Goal: Task Accomplishment & Management: Use online tool/utility

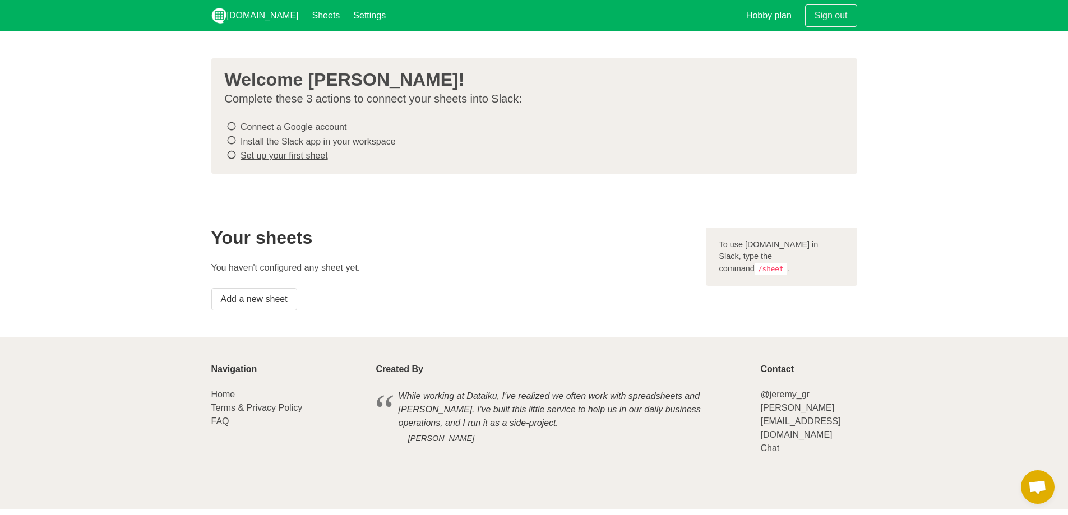
click at [312, 123] on link "Connect a Google account" at bounding box center [294, 127] width 106 height 10
click at [361, 142] on link "Install the Slack app in your workspace" at bounding box center [318, 141] width 155 height 10
click at [293, 151] on link "Set up your first sheet" at bounding box center [284, 156] width 87 height 10
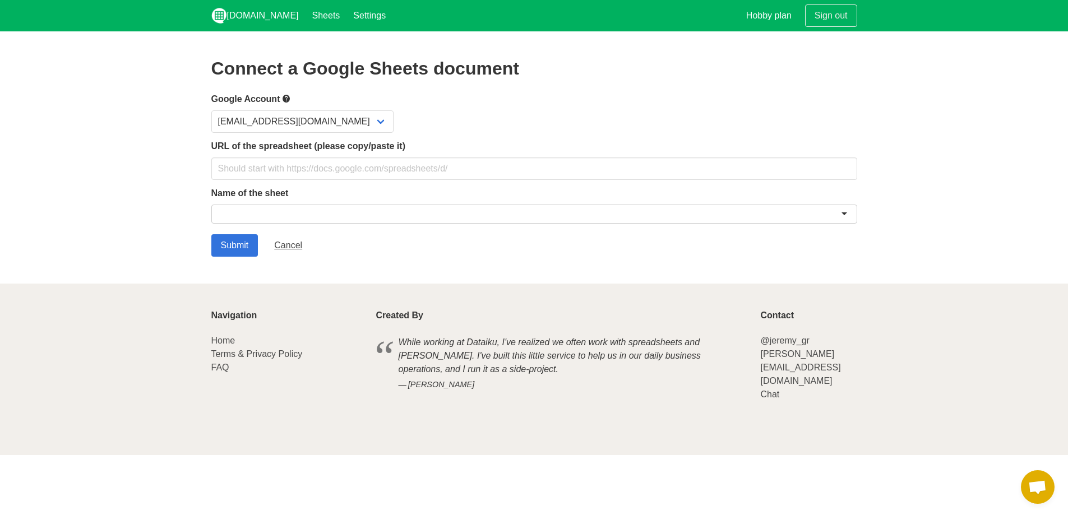
click at [251, 207] on div at bounding box center [534, 214] width 646 height 19
click at [262, 168] on input "text" at bounding box center [534, 169] width 646 height 22
paste input "https://docs.google.com/spreadsheets/d/1wQv14bCajg2S2QIC1NHonk5ZPbINvOasLZYmYN_…"
type input "https://docs.google.com/spreadsheets/d/1wQv14bCajg2S2QIC1NHonk5ZPbINvOasLZYmYN_…"
click at [403, 200] on div "Name of the sheet" at bounding box center [534, 207] width 646 height 41
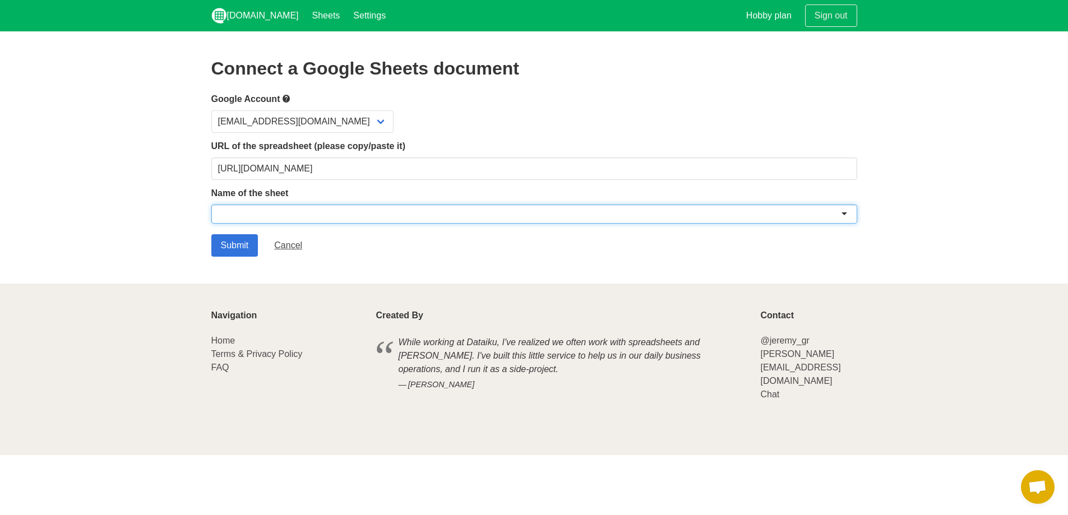
click at [401, 209] on div at bounding box center [534, 214] width 646 height 19
type input "P"
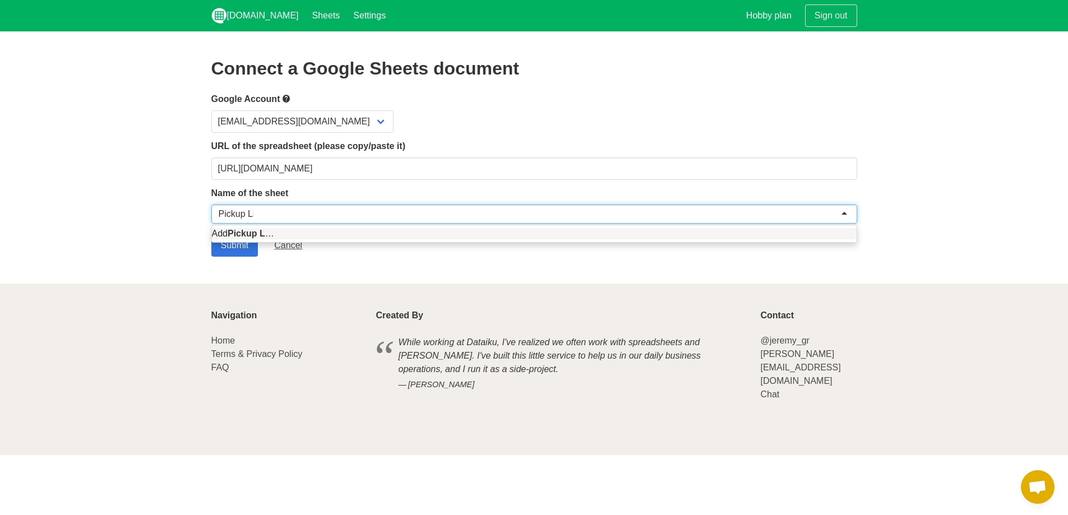
type input "Pickup List"
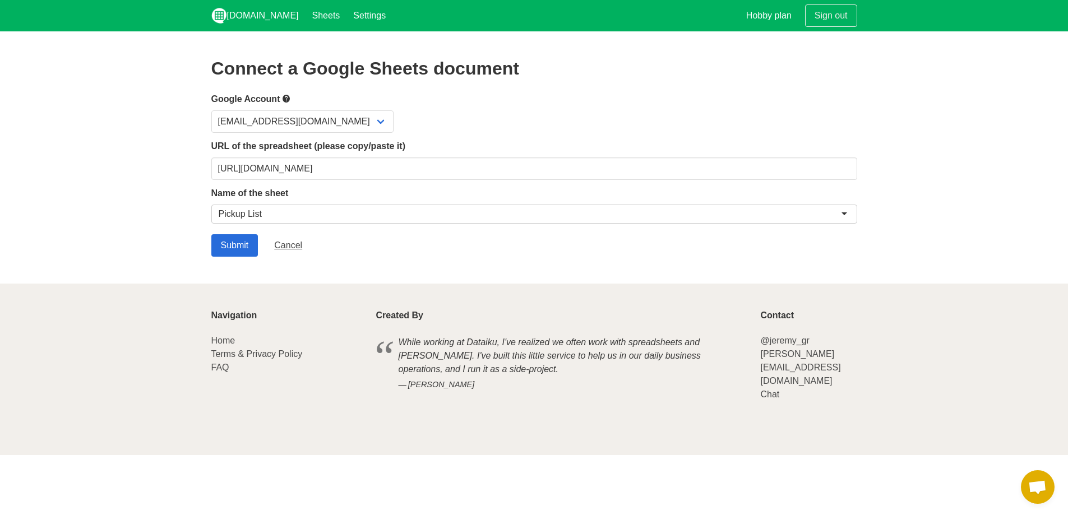
click at [239, 231] on form "Google Account chillinglikeashilling@gmail.com URL of the spreadsheet (please c…" at bounding box center [534, 174] width 646 height 165
click at [240, 239] on input "Submit" at bounding box center [234, 245] width 47 height 22
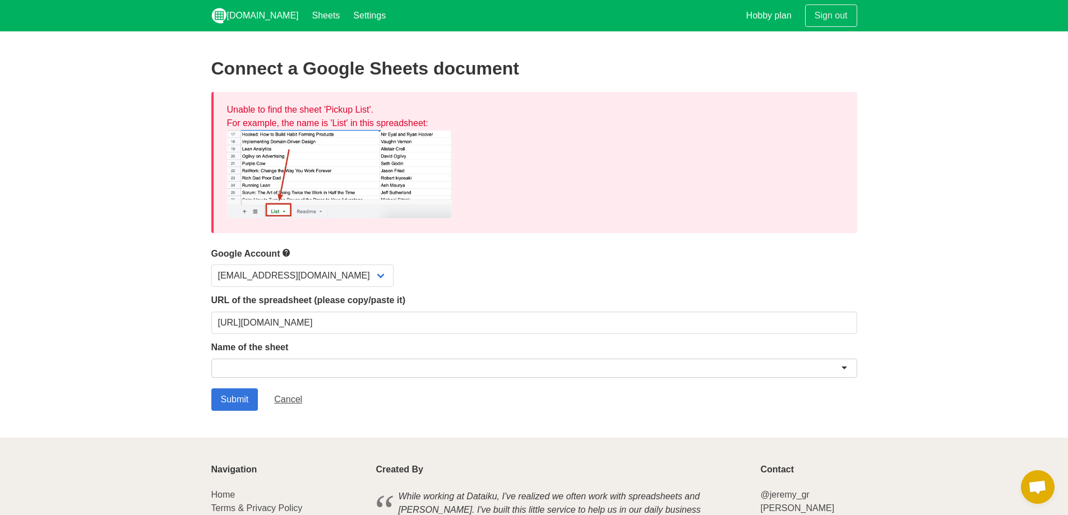
click at [302, 177] on img at bounding box center [339, 174] width 224 height 88
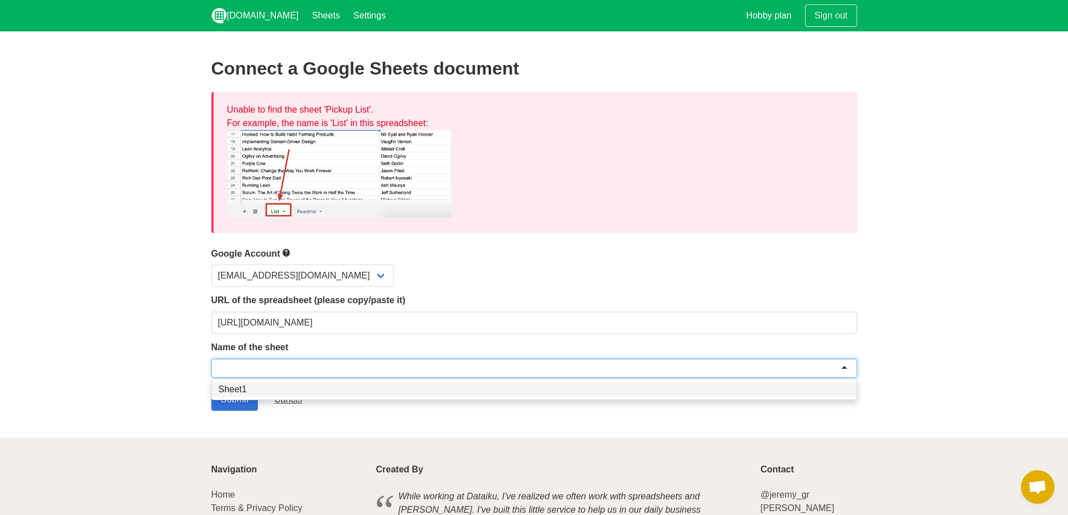
click at [274, 366] on div at bounding box center [534, 368] width 646 height 19
type input "Pickups"
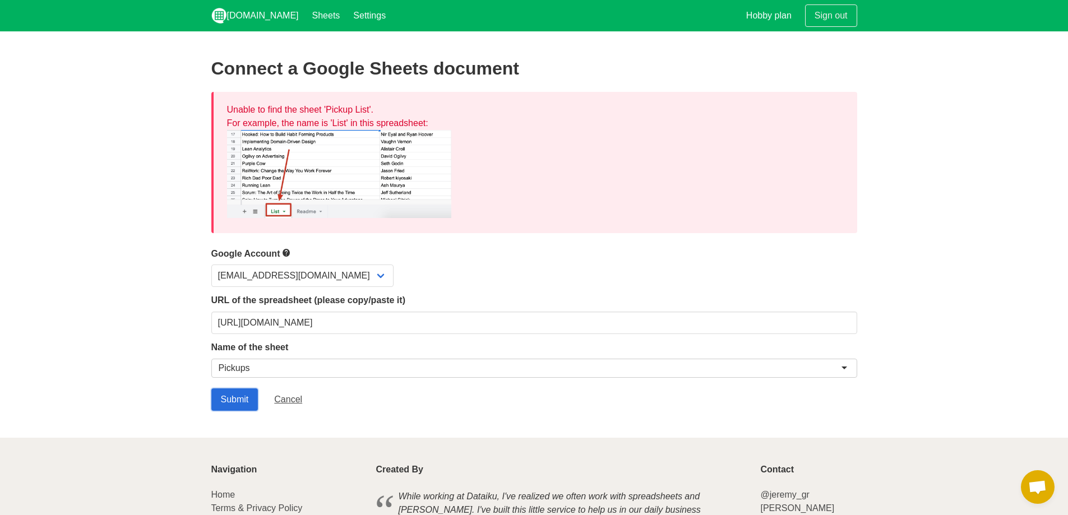
click at [245, 401] on input "Submit" at bounding box center [234, 400] width 47 height 22
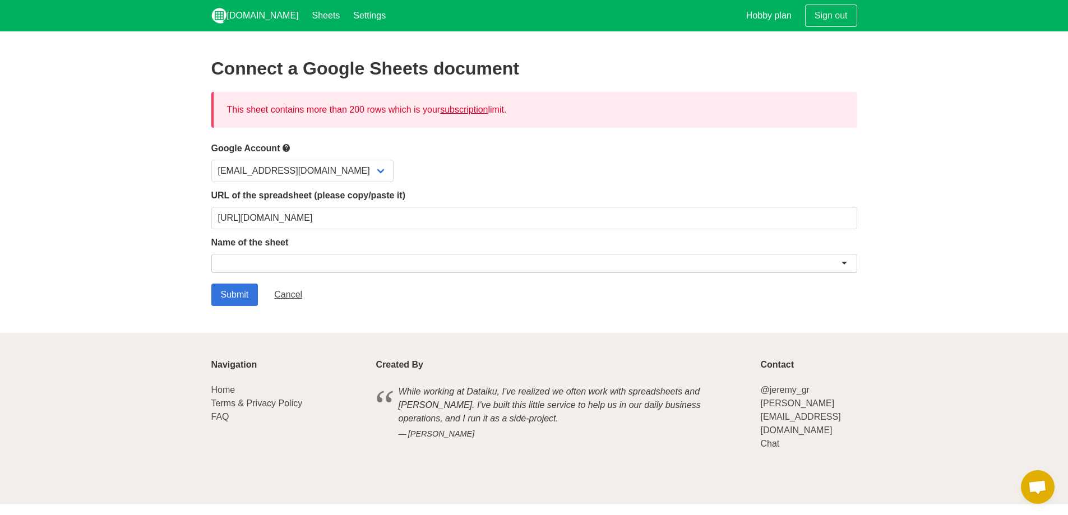
click at [310, 258] on div at bounding box center [534, 263] width 646 height 19
click at [245, 297] on input "Submit" at bounding box center [234, 295] width 47 height 22
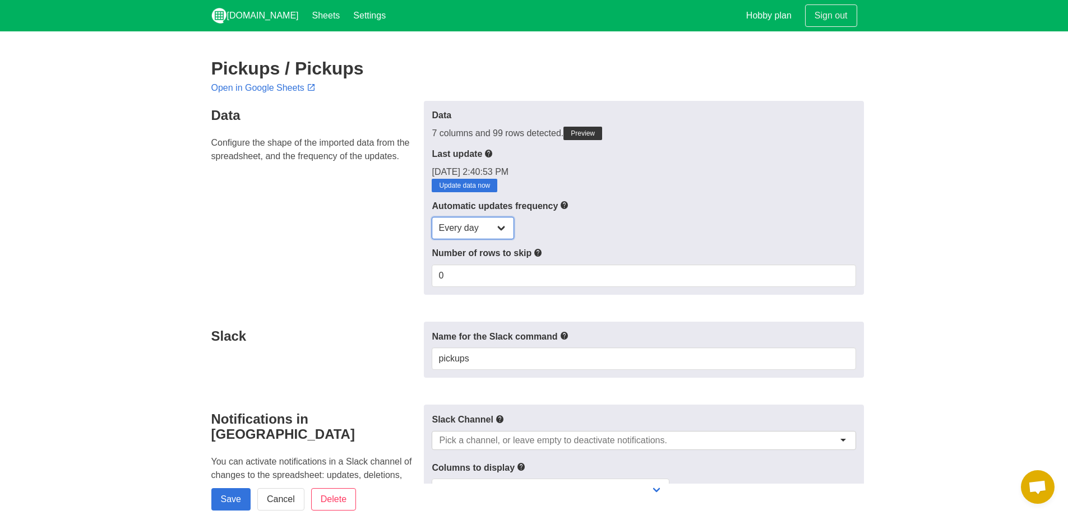
click at [500, 236] on select "Every day Every hour Every 30 min Every 15 min" at bounding box center [473, 228] width 82 height 22
click at [478, 225] on select "Every day Every hour Every 30 min Every 15 min" at bounding box center [473, 228] width 82 height 22
click at [578, 236] on div "Every day Every hour Every 30 min Every 15 min" at bounding box center [644, 228] width 424 height 22
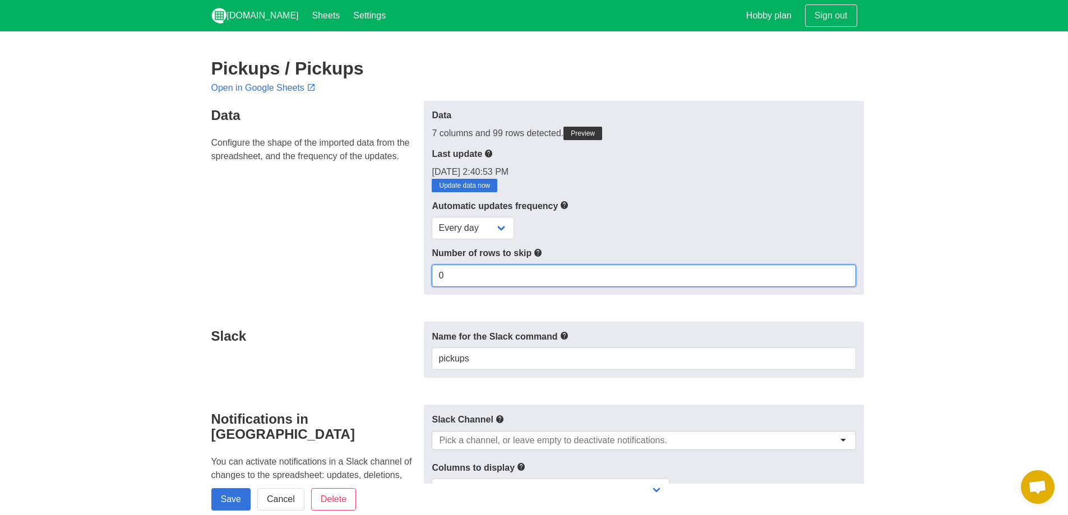
click at [512, 276] on input "0" at bounding box center [644, 276] width 424 height 22
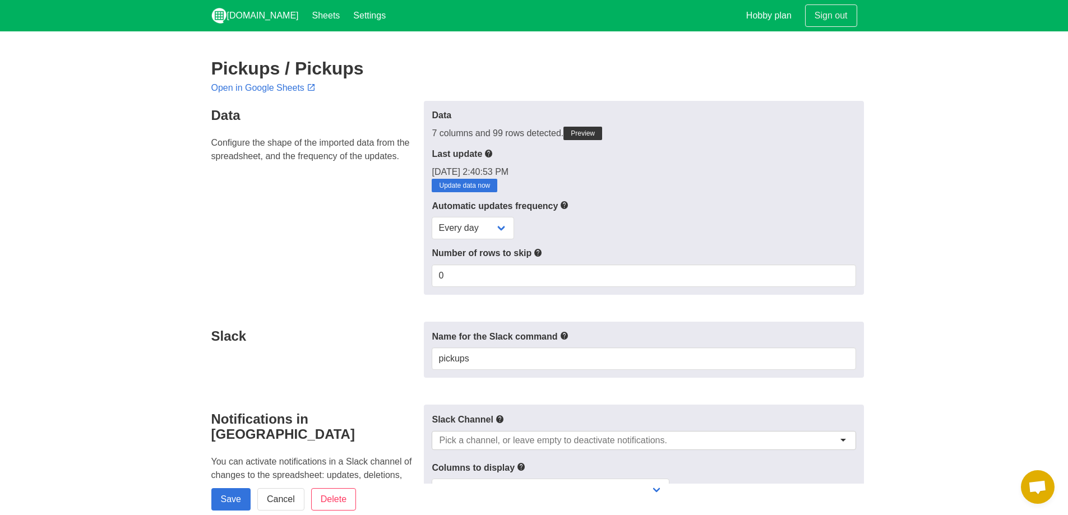
click at [654, 185] on p "8/27/2025, 2:40:53 PM Update data now" at bounding box center [644, 178] width 424 height 27
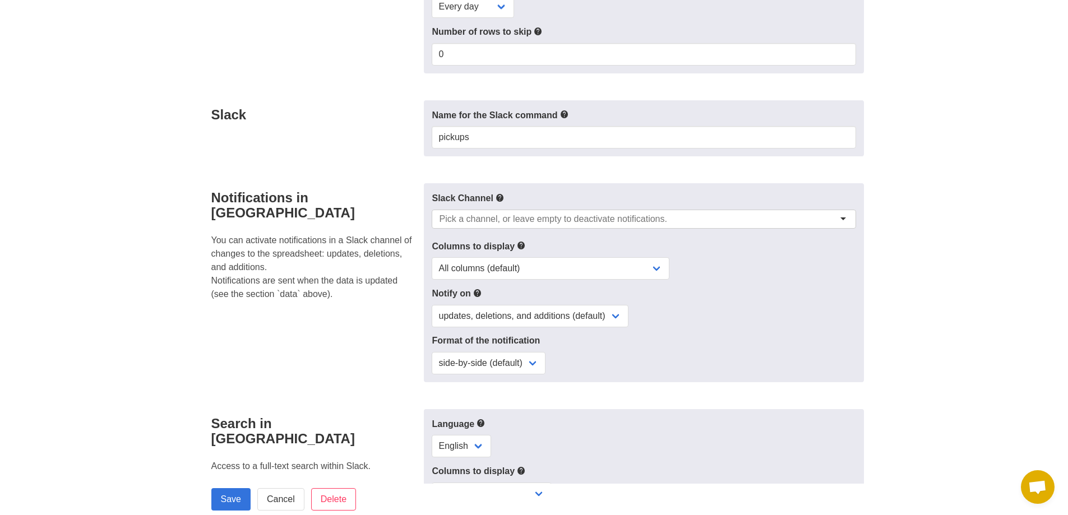
scroll to position [224, 0]
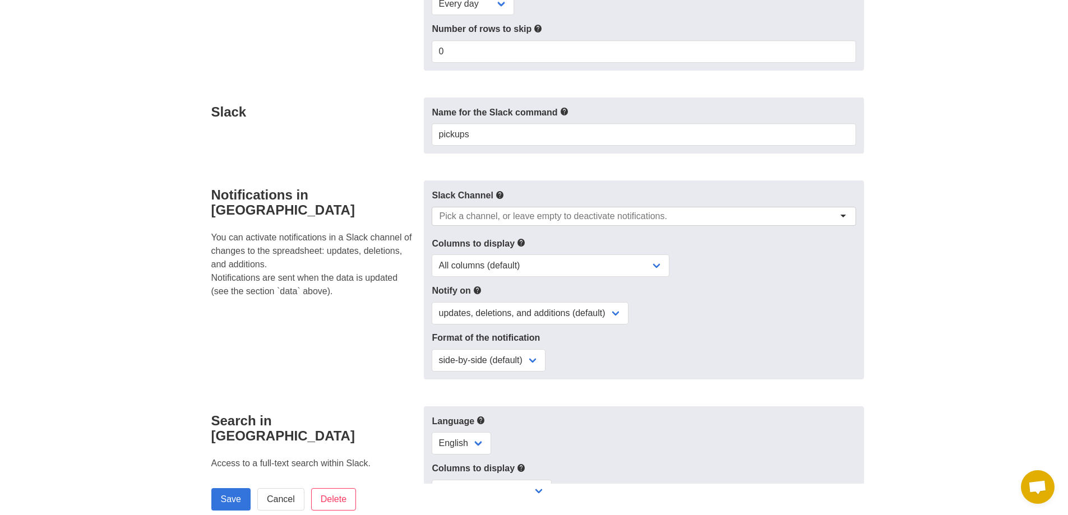
click at [529, 219] on input "select-one" at bounding box center [553, 216] width 228 height 11
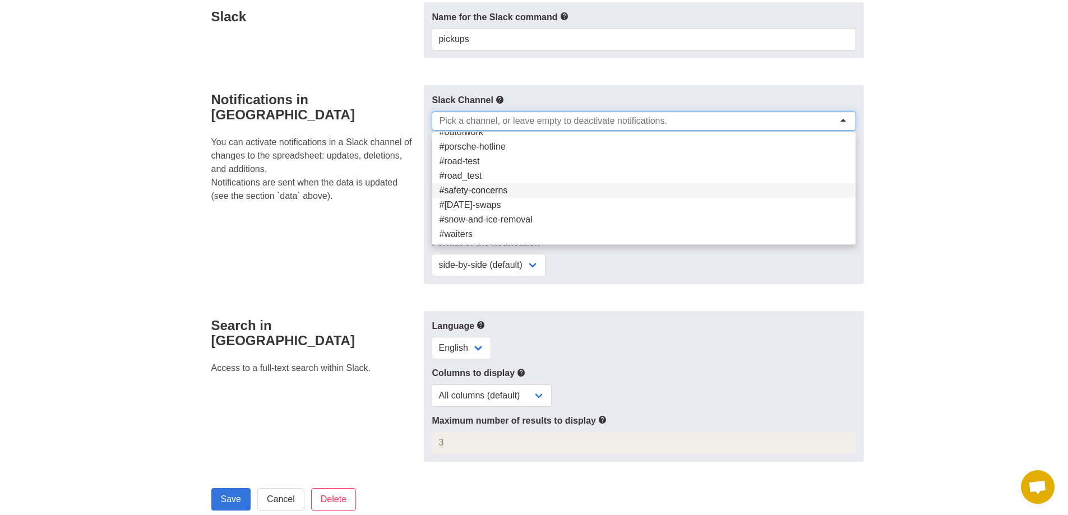
scroll to position [337, 0]
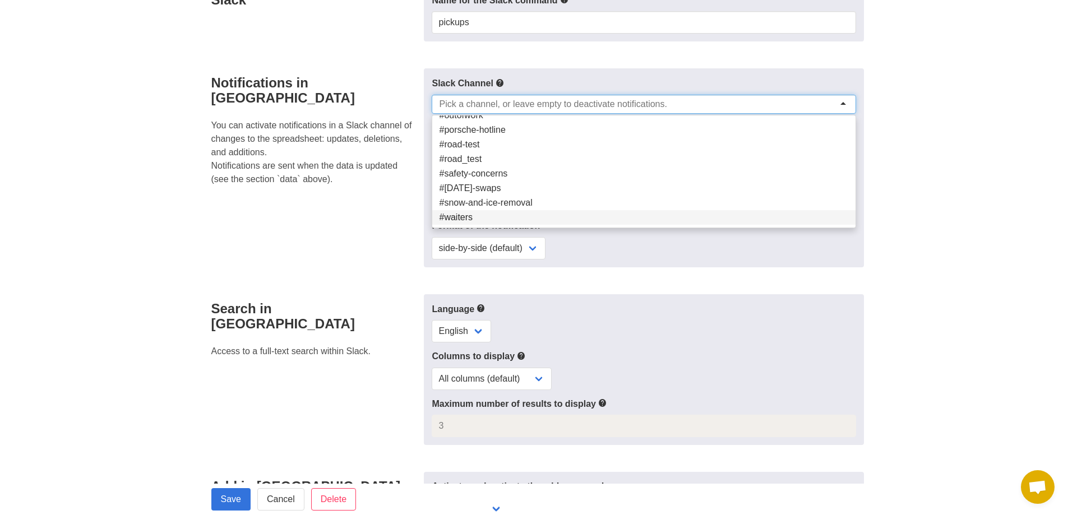
click at [667, 262] on div "Slack Channel (deactivated) #alignment-list #car_wash #equipment_tool_needs #ge…" at bounding box center [644, 167] width 440 height 199
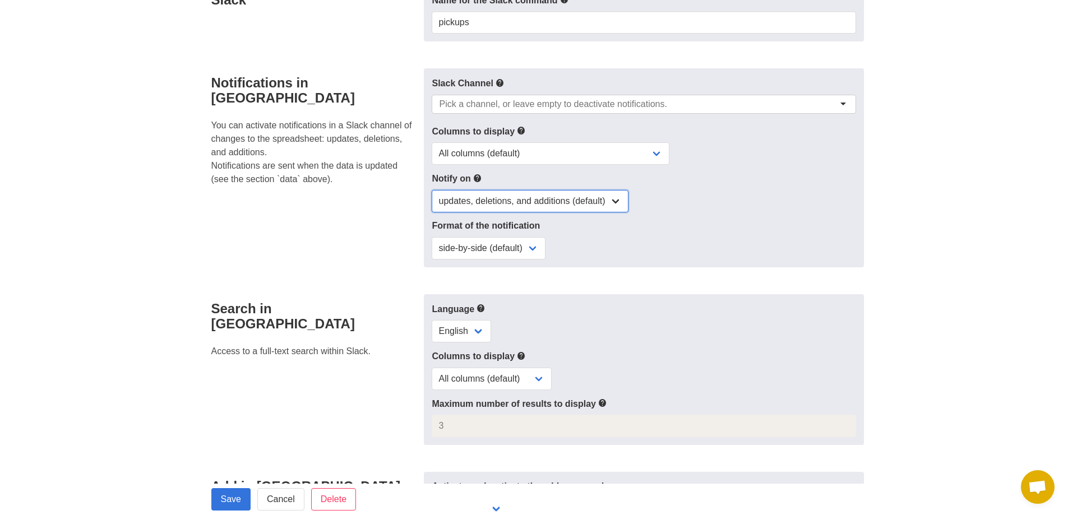
click at [617, 200] on select "updates, deletions, and additions (default) updates only updates and additions …" at bounding box center [530, 201] width 197 height 22
click at [432, 190] on select "updates, deletions, and additions (default) updates only updates and additions …" at bounding box center [530, 201] width 197 height 22
click at [536, 248] on select "side-by-side (default) single column" at bounding box center [489, 248] width 114 height 22
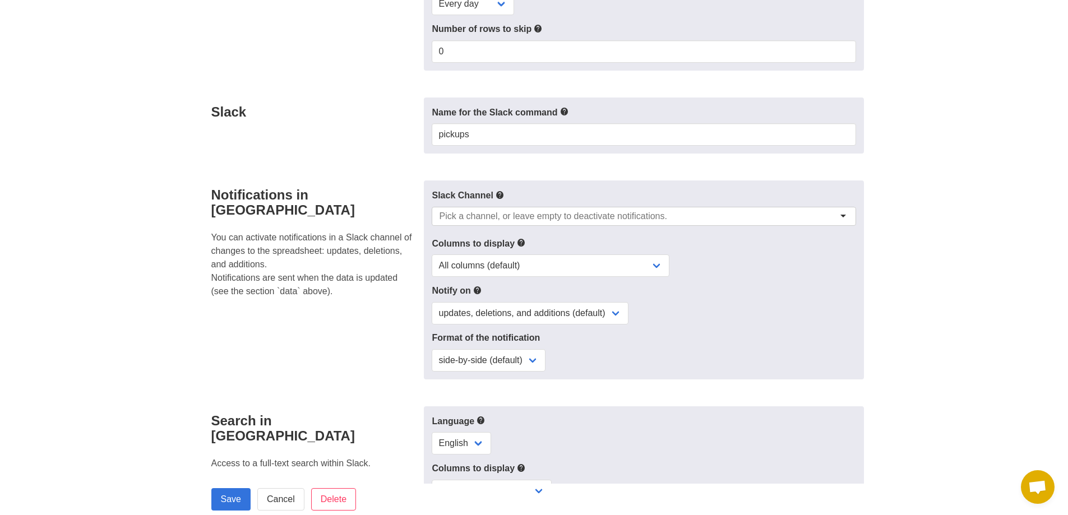
scroll to position [3, 0]
click at [490, 213] on input "select-one" at bounding box center [553, 216] width 228 height 11
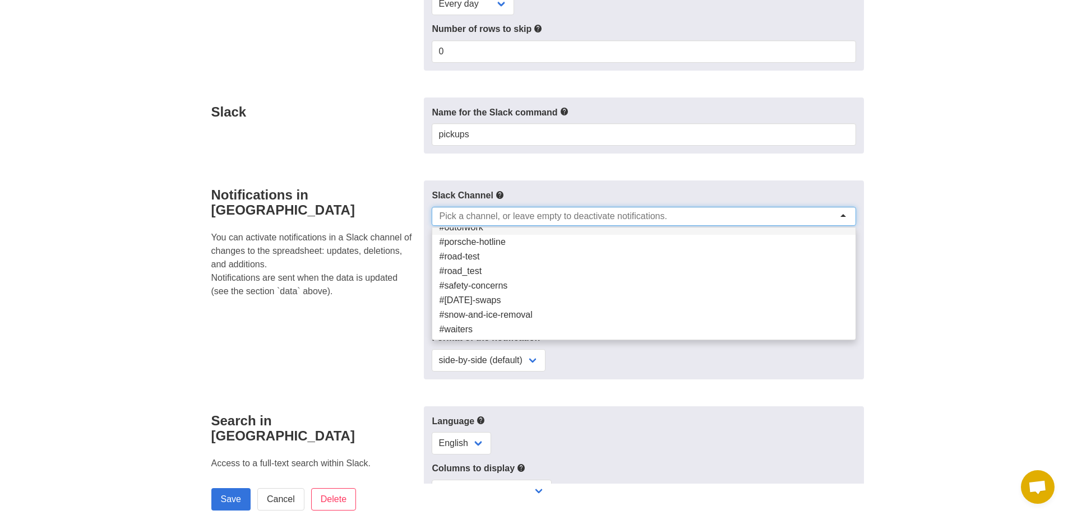
scroll to position [0, 0]
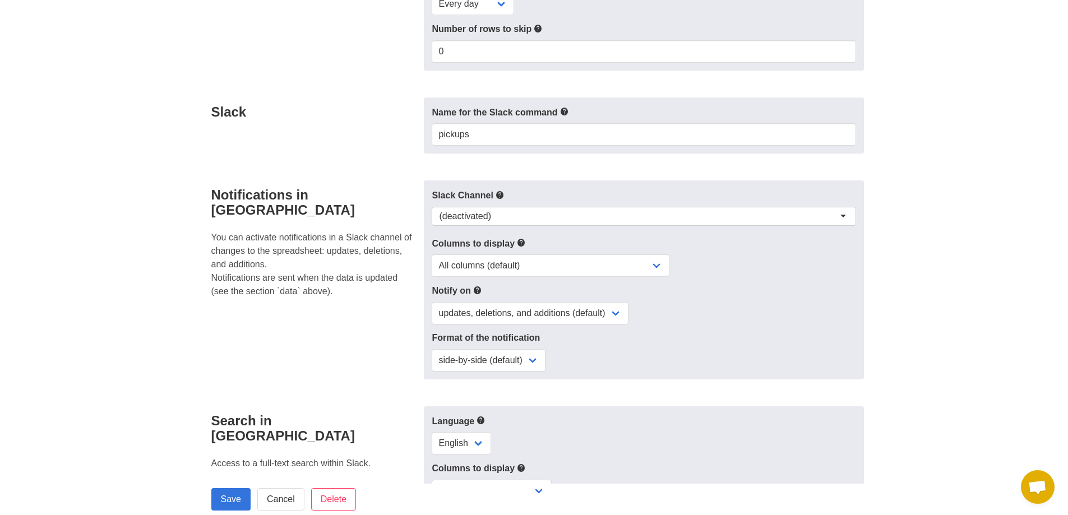
click at [492, 212] on div "(deactivated)" at bounding box center [644, 216] width 424 height 19
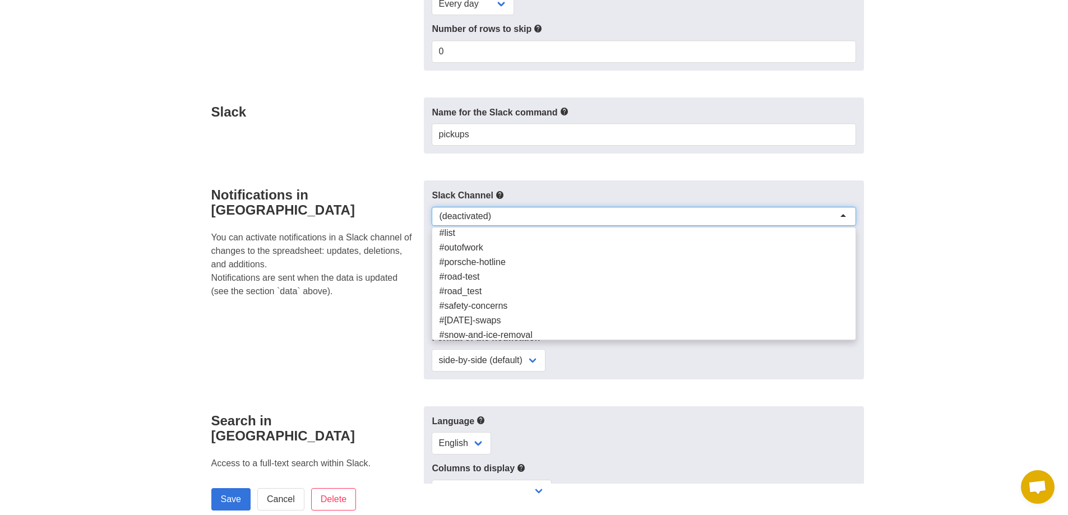
scroll to position [112, 0]
click at [524, 213] on div "(deactivated)" at bounding box center [644, 216] width 424 height 19
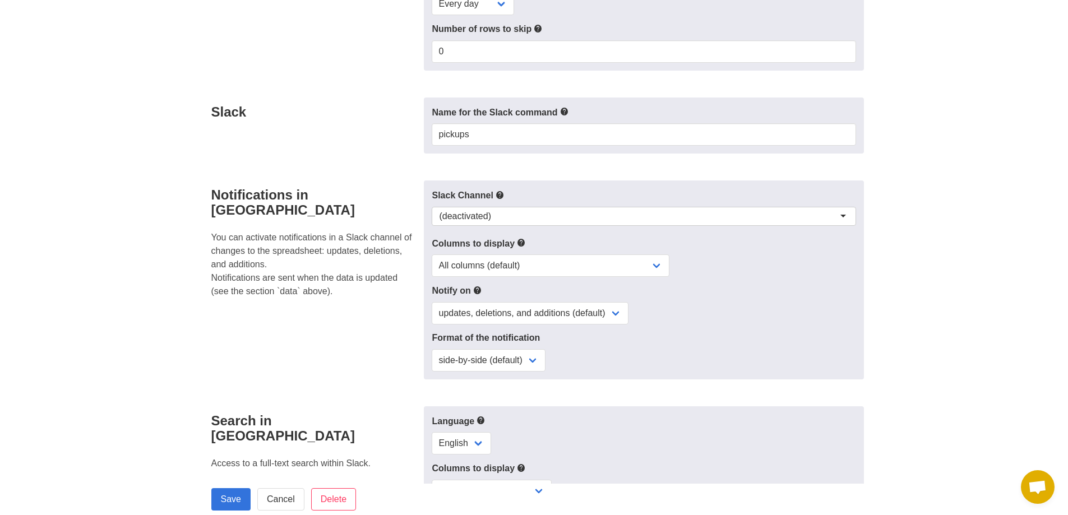
drag, startPoint x: 524, startPoint y: 213, endPoint x: 343, endPoint y: 211, distance: 181.2
click at [343, 211] on div "Notifications in Slack You can activate notifications in a Slack channel of cha…" at bounding box center [535, 280] width 660 height 199
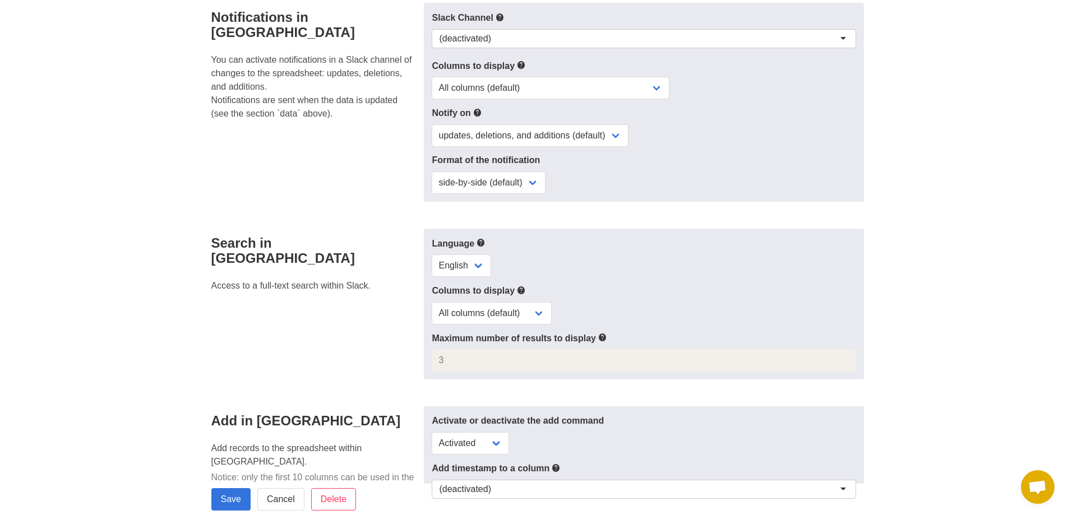
scroll to position [505, 0]
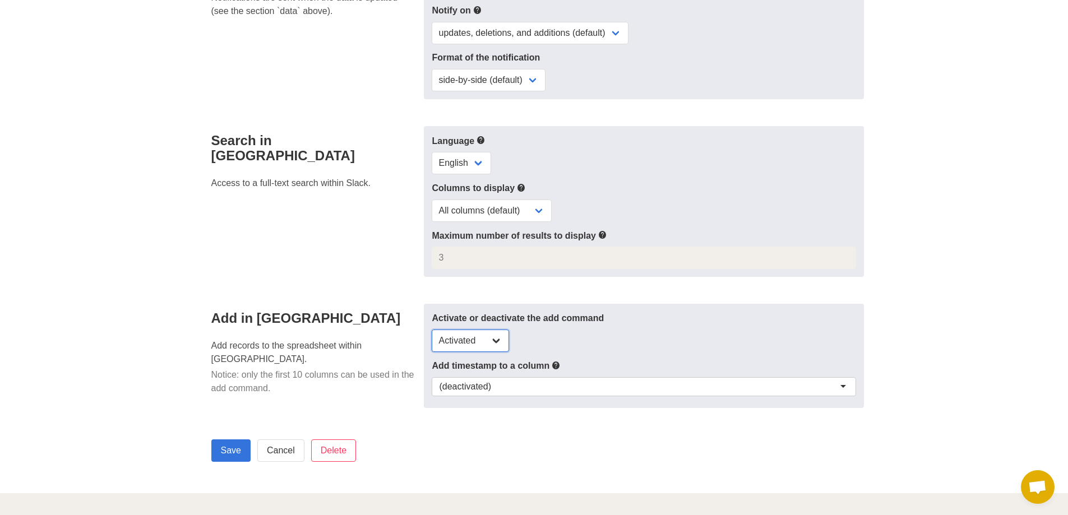
click at [503, 337] on select "Activated Deactivated" at bounding box center [470, 341] width 77 height 22
click at [582, 377] on div "(deactivated)" at bounding box center [644, 386] width 424 height 19
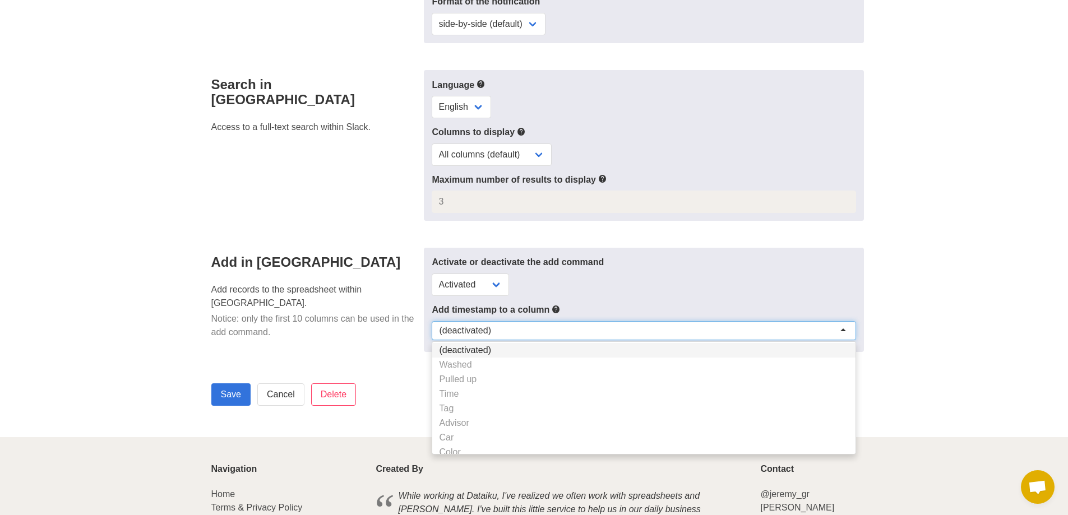
scroll to position [0, 0]
click at [651, 273] on div "Activate or deactivate the add command Activated Deactivated" at bounding box center [644, 276] width 424 height 40
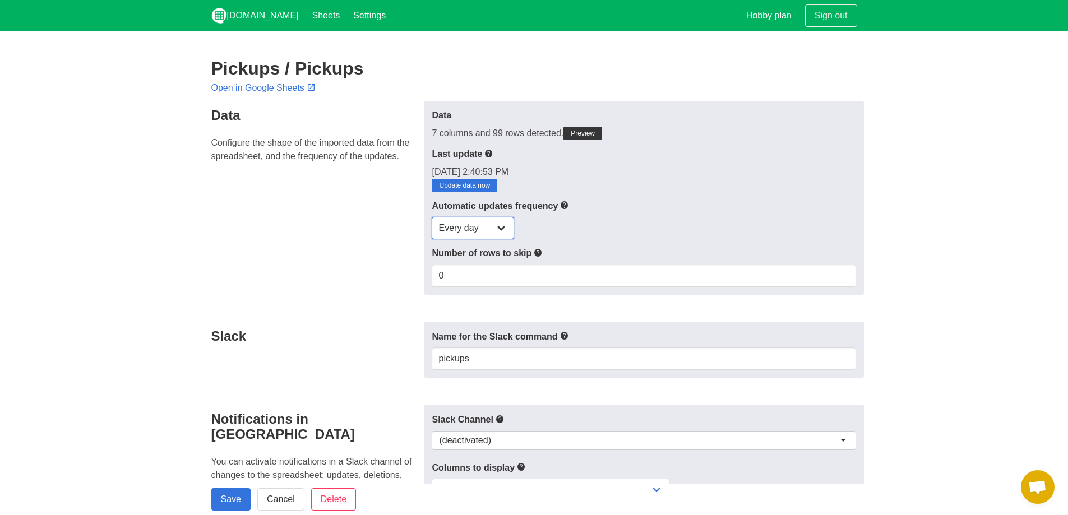
click at [479, 220] on select "Every day Every hour Every 30 min Every 15 min" at bounding box center [473, 228] width 82 height 22
drag, startPoint x: 479, startPoint y: 220, endPoint x: 501, endPoint y: 206, distance: 25.7
click at [479, 220] on select "Every day Every hour Every 30 min Every 15 min" at bounding box center [473, 228] width 82 height 22
click at [443, 225] on select "Every day Every hour Every 30 min Every 15 min" at bounding box center [473, 228] width 82 height 22
click at [674, 168] on p "8/27/2025, 2:40:53 PM Update data now" at bounding box center [644, 178] width 424 height 27
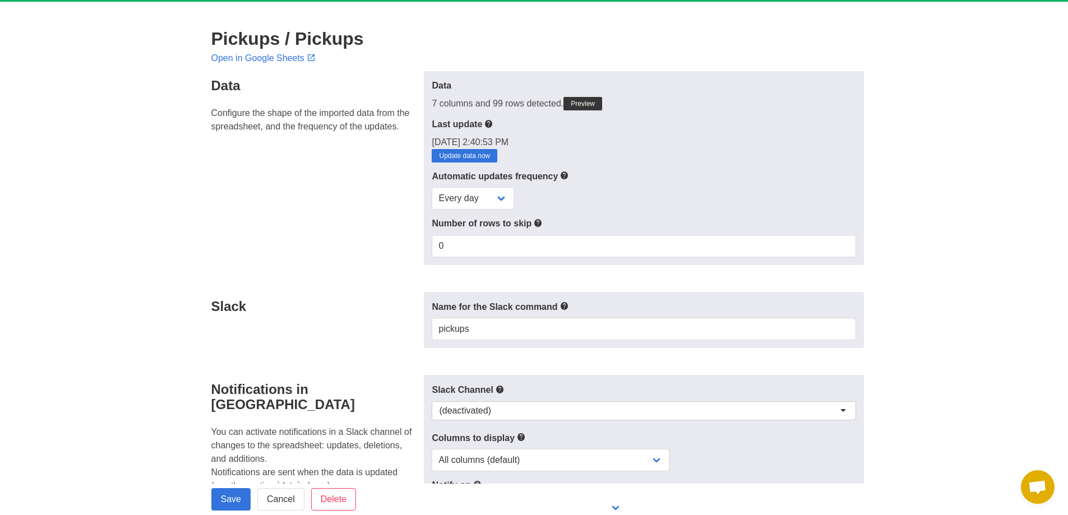
scroll to position [56, 0]
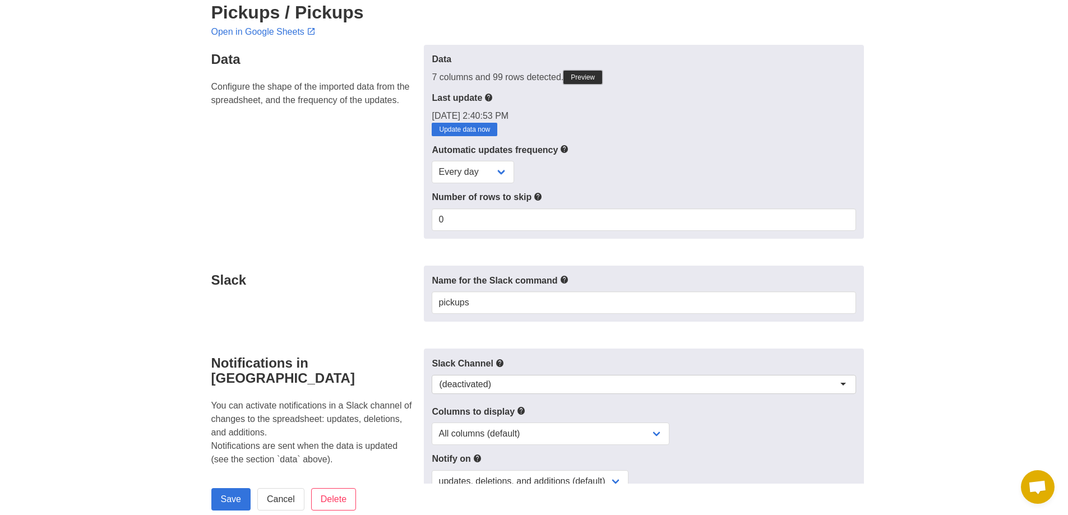
click at [596, 80] on link "Preview" at bounding box center [583, 77] width 39 height 13
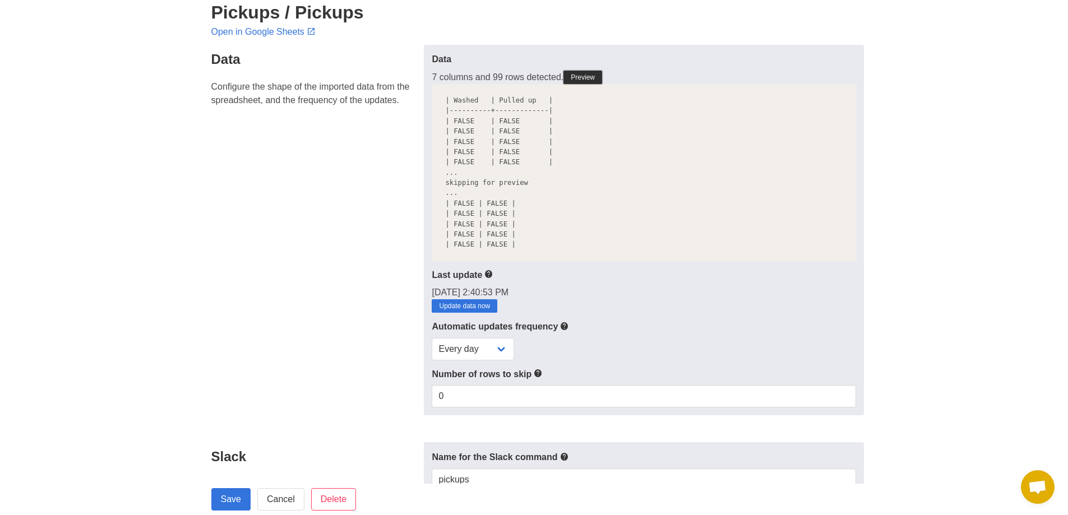
click at [587, 72] on link "Preview" at bounding box center [583, 77] width 39 height 13
click at [623, 301] on p "8/27/2025, 2:40:53 PM Update data now" at bounding box center [644, 299] width 424 height 27
click at [339, 183] on div "Data Configure the shape of the imported data from the spreadsheet, and the fre…" at bounding box center [315, 230] width 220 height 371
click at [215, 202] on div "Data Configure the shape of the imported data from the spreadsheet, and the fre…" at bounding box center [315, 230] width 220 height 371
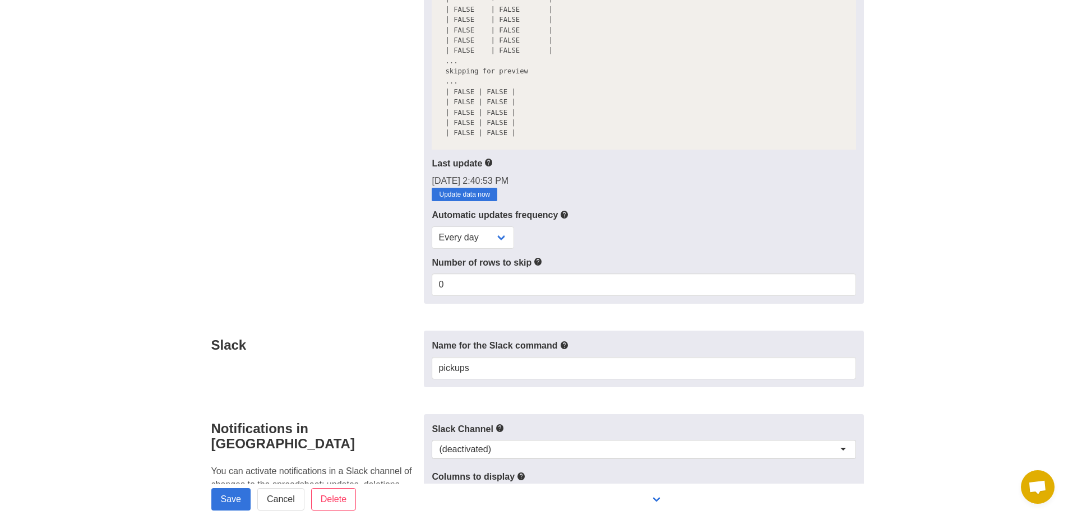
scroll to position [168, 0]
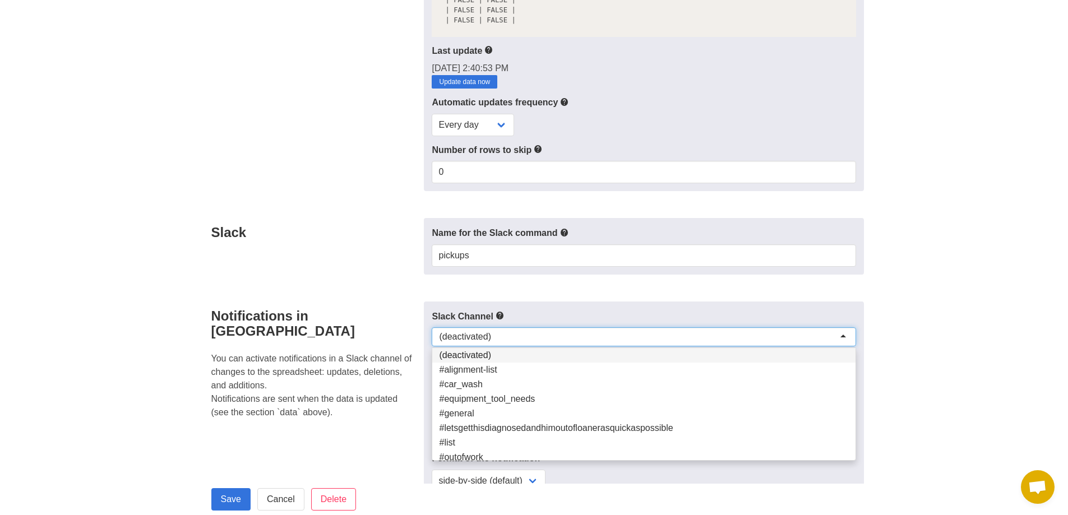
click at [567, 332] on div "(deactivated)" at bounding box center [644, 337] width 424 height 19
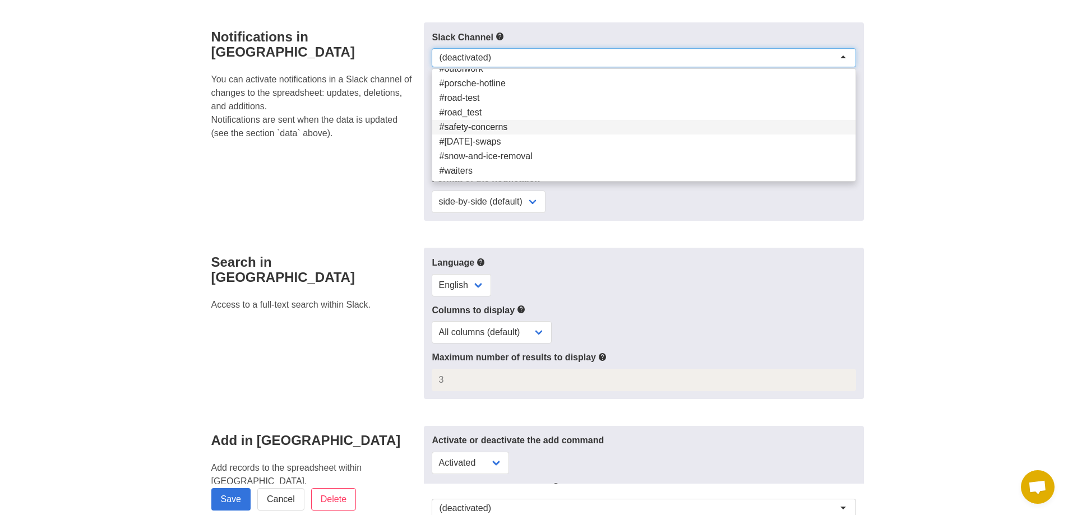
scroll to position [617, 0]
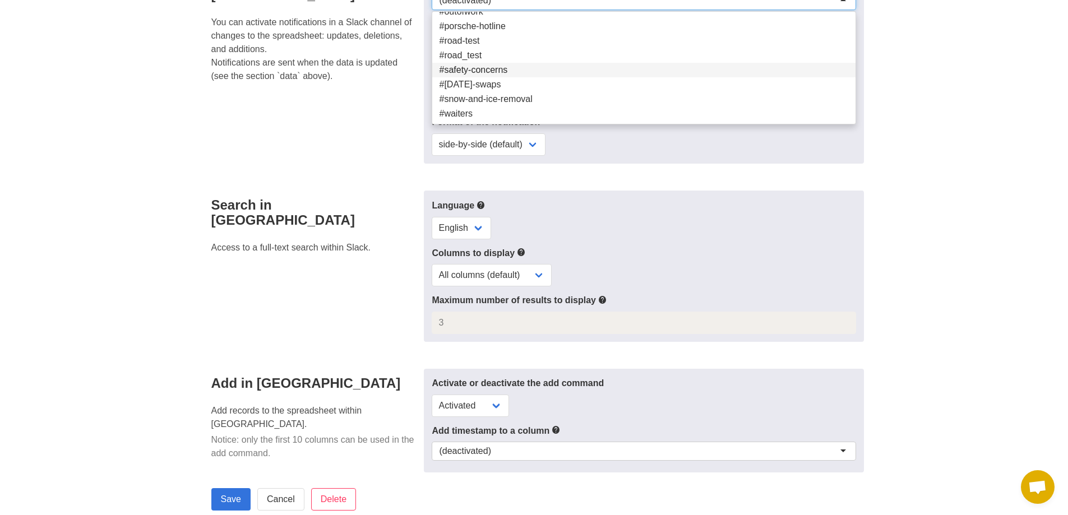
click at [735, 240] on div "Language English Columns to display All columns (default) Only selected columns…" at bounding box center [644, 266] width 440 height 151
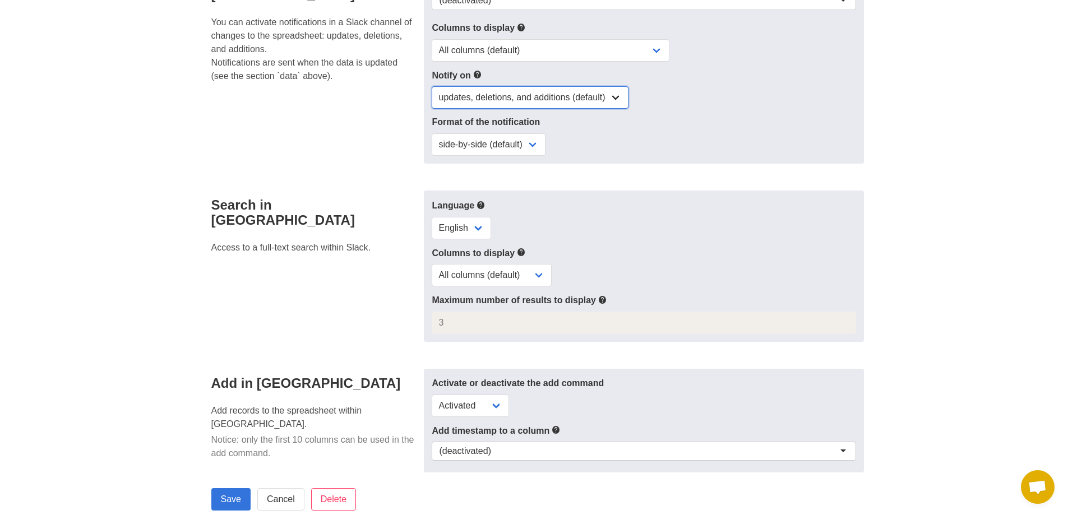
click at [583, 106] on select "updates, deletions, and additions (default) updates only updates and additions …" at bounding box center [530, 97] width 197 height 22
select select "updates-additions"
click at [432, 86] on select "updates, deletions, and additions (default) updates only updates and additions …" at bounding box center [530, 97] width 197 height 22
click at [533, 141] on select "side-by-side (default) single column" at bounding box center [489, 144] width 114 height 22
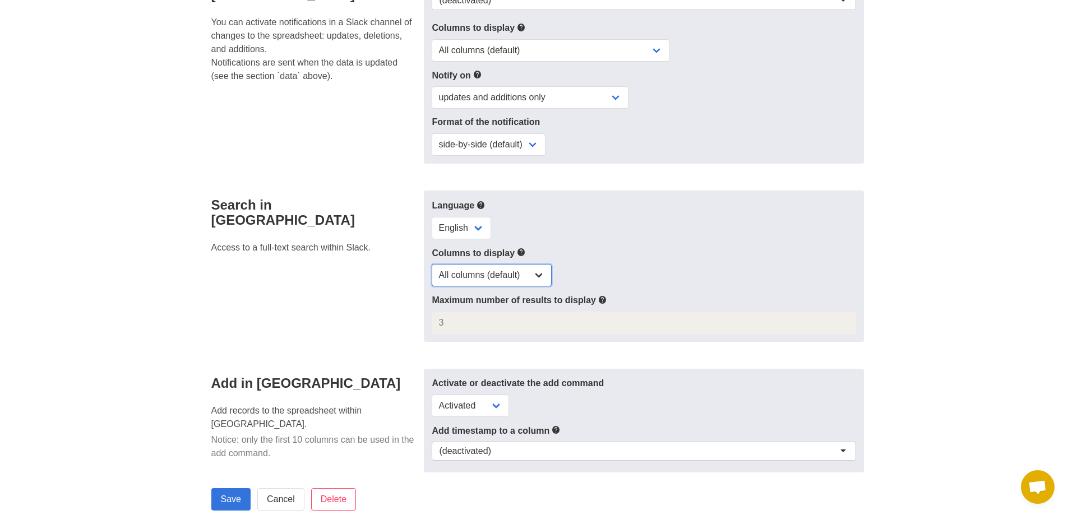
click at [529, 278] on select "All columns (default) Only selected columns" at bounding box center [492, 275] width 120 height 22
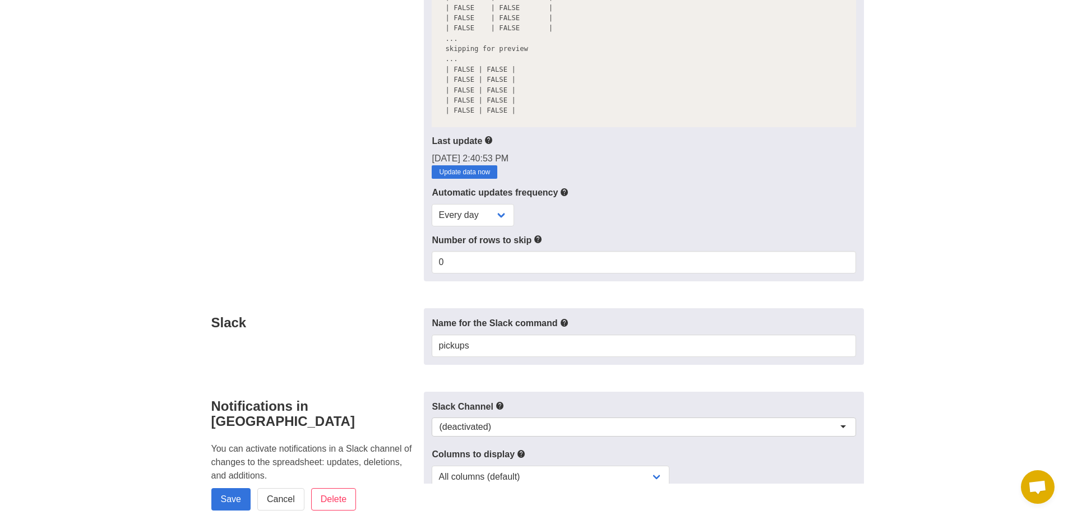
scroll to position [0, 0]
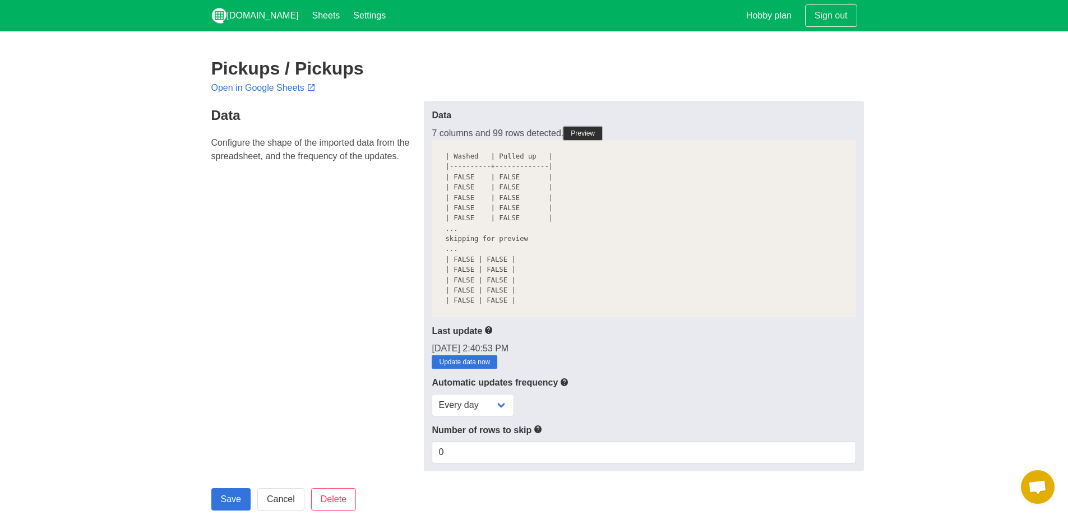
click at [586, 130] on link "Preview" at bounding box center [583, 133] width 39 height 13
click at [544, 216] on pre "| Washed | Pulled up | |----------+-------------| | FALSE | FALSE | | FALSE | F…" at bounding box center [644, 228] width 424 height 177
click at [513, 200] on pre "| Washed | Pulled up | |----------+-------------| | FALSE | FALSE | | FALSE | F…" at bounding box center [644, 228] width 424 height 177
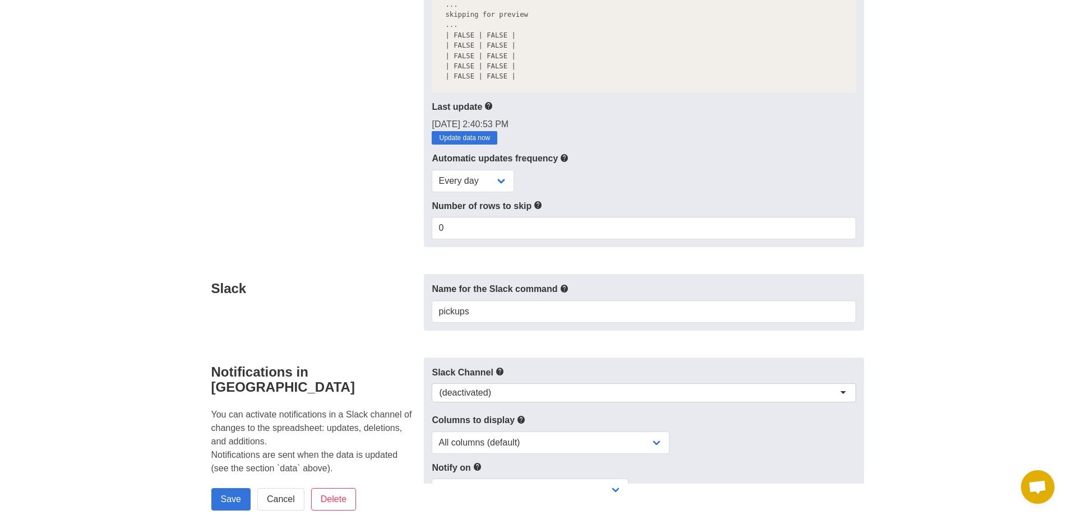
scroll to position [280, 0]
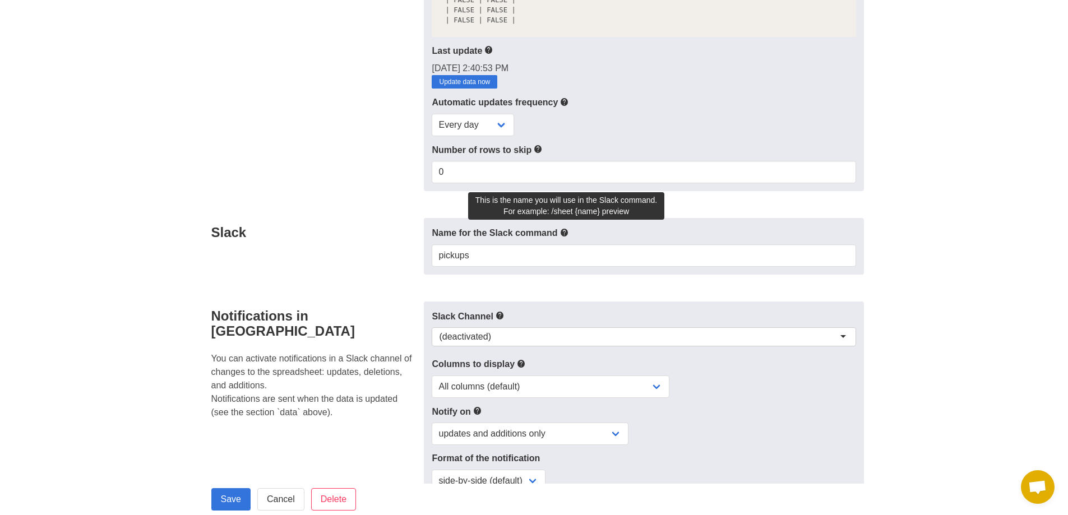
click at [566, 228] on icon at bounding box center [564, 233] width 9 height 14
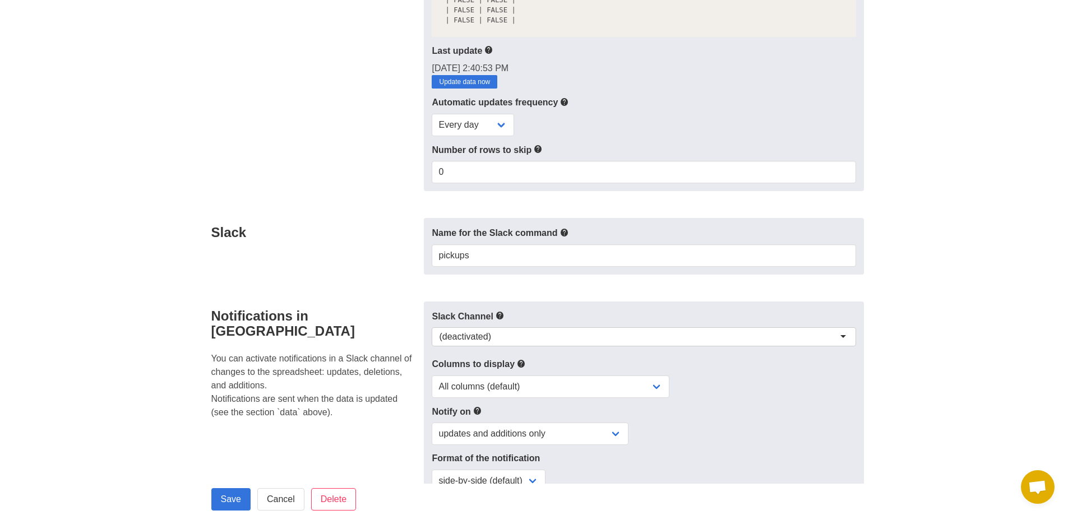
click at [566, 228] on icon at bounding box center [564, 233] width 9 height 14
click at [283, 352] on p "You can activate notifications in a Slack channel of changes to the spreadsheet…" at bounding box center [314, 385] width 206 height 67
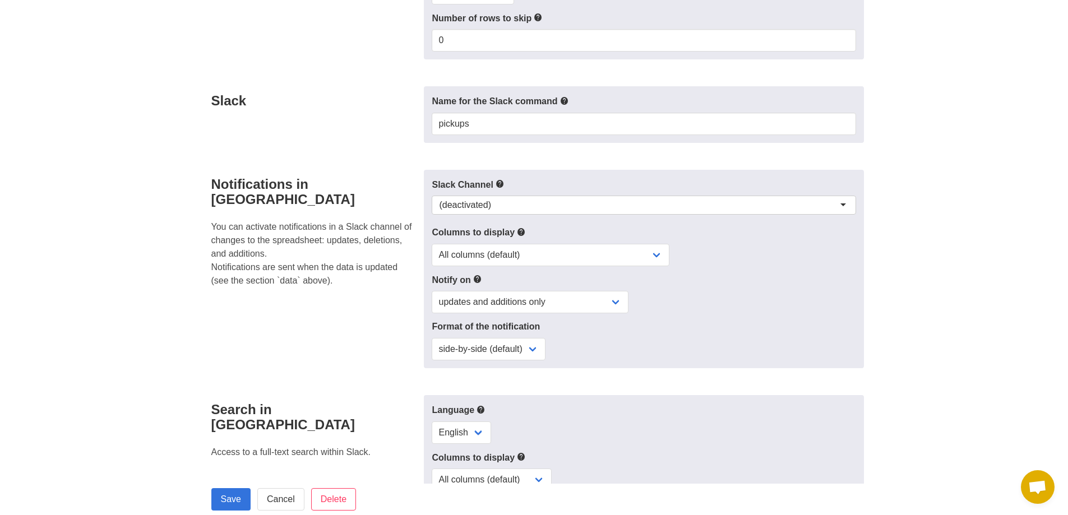
scroll to position [393, 0]
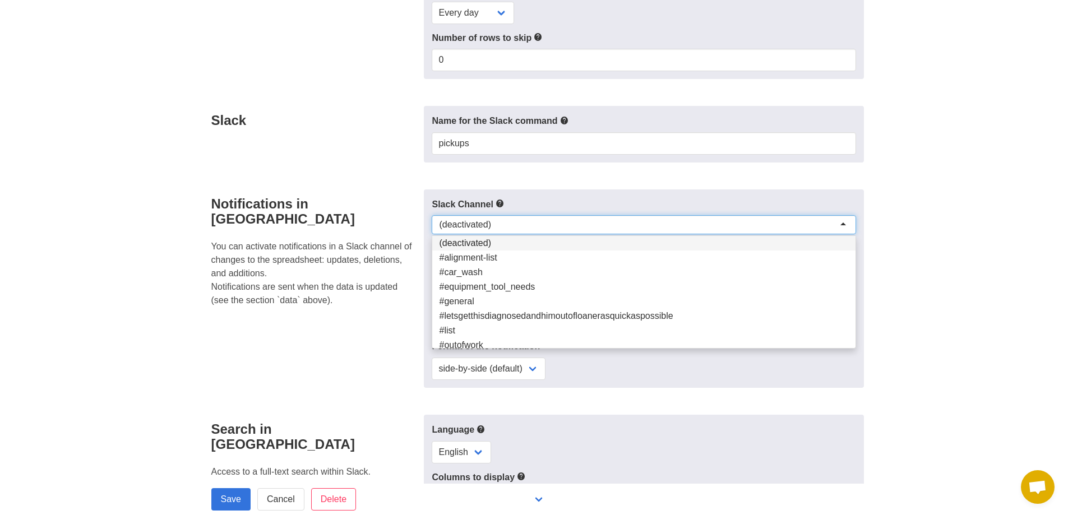
click at [496, 225] on div "(deactivated)" at bounding box center [644, 224] width 424 height 19
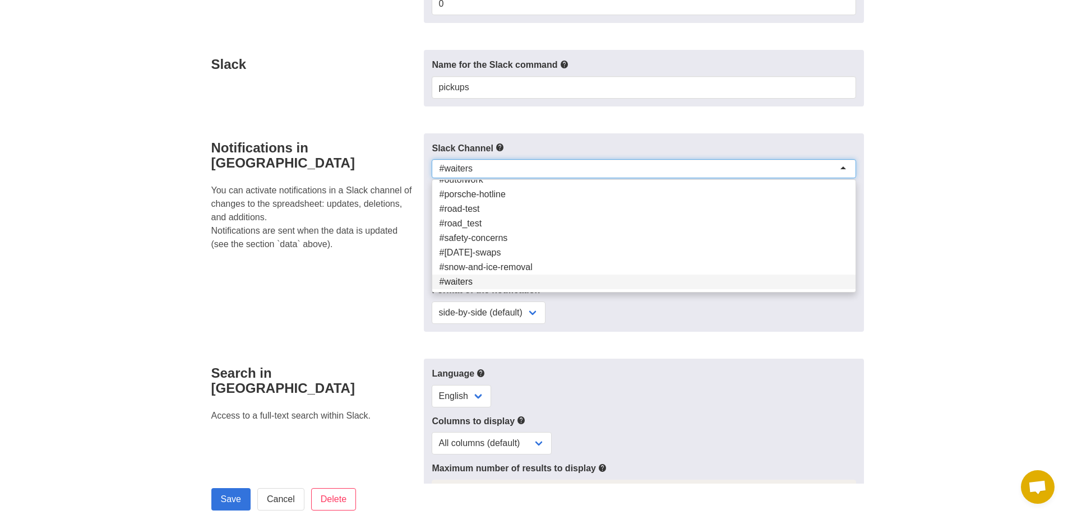
click at [497, 166] on div "#waiters" at bounding box center [644, 168] width 424 height 19
click at [314, 184] on p "You can activate notifications in a Slack channel of changes to the spreadsheet…" at bounding box center [314, 217] width 206 height 67
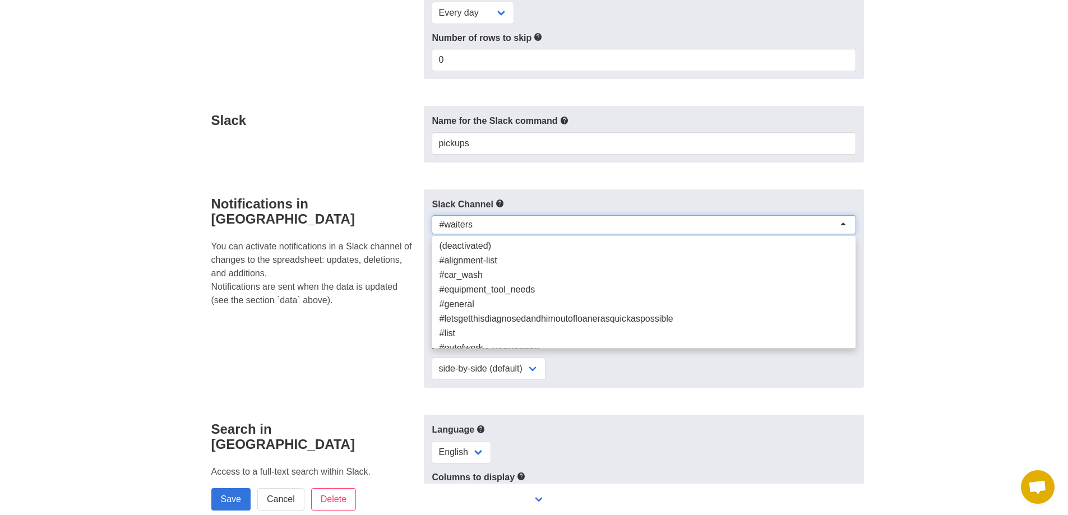
scroll to position [112, 0]
click at [491, 218] on div "#waiters" at bounding box center [644, 224] width 424 height 19
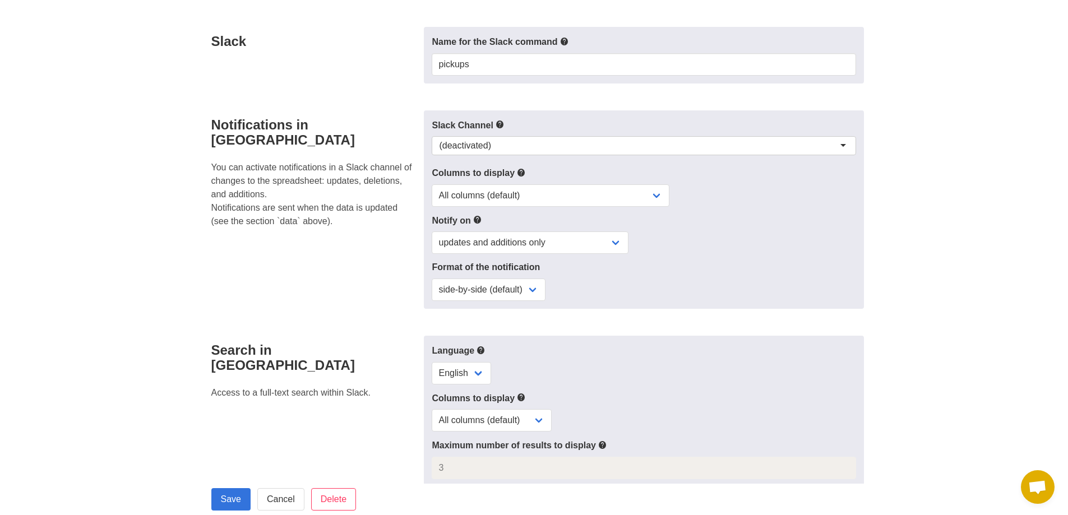
scroll to position [729, 0]
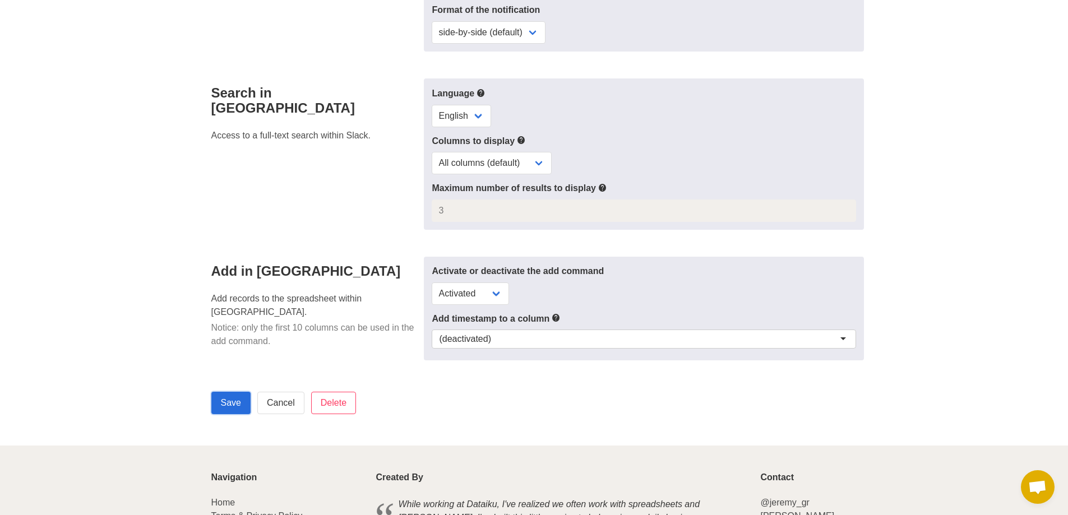
click at [218, 405] on input "Save" at bounding box center [230, 403] width 39 height 22
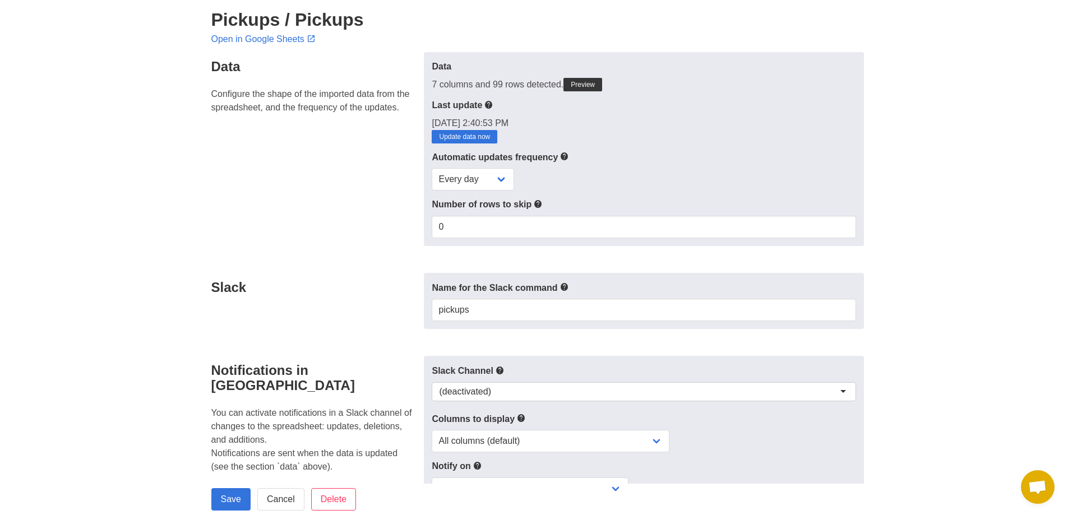
scroll to position [280, 0]
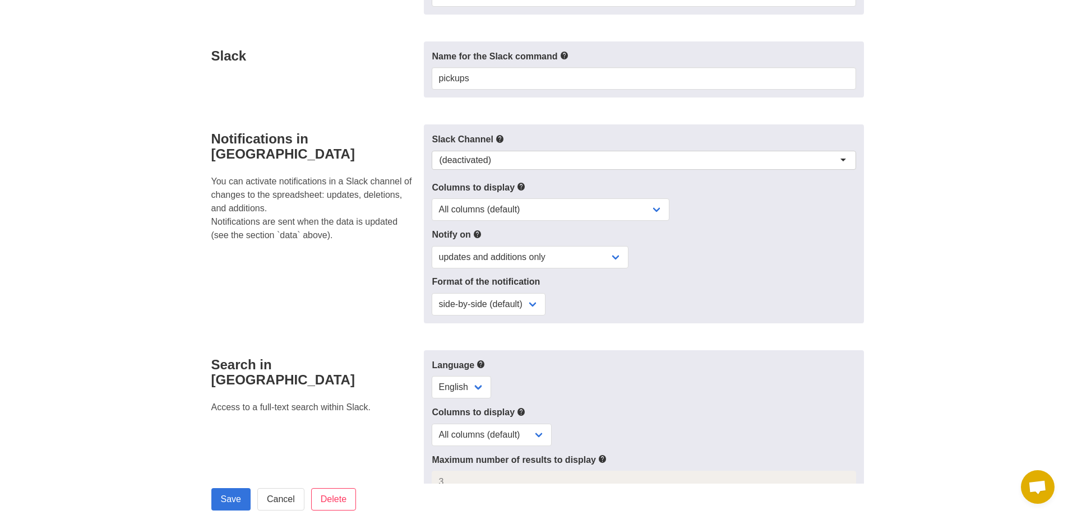
click at [549, 159] on div "(deactivated)" at bounding box center [644, 160] width 424 height 19
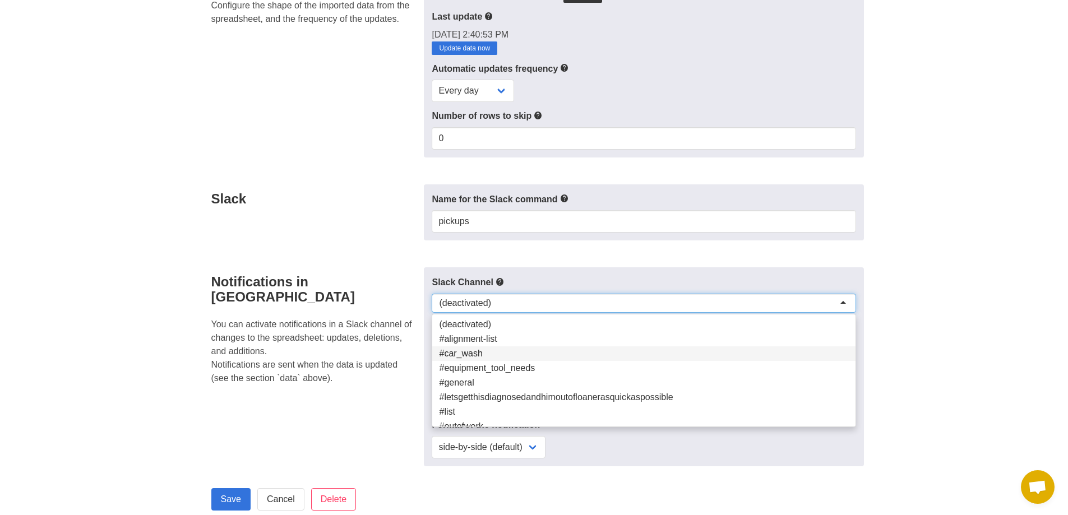
scroll to position [56, 0]
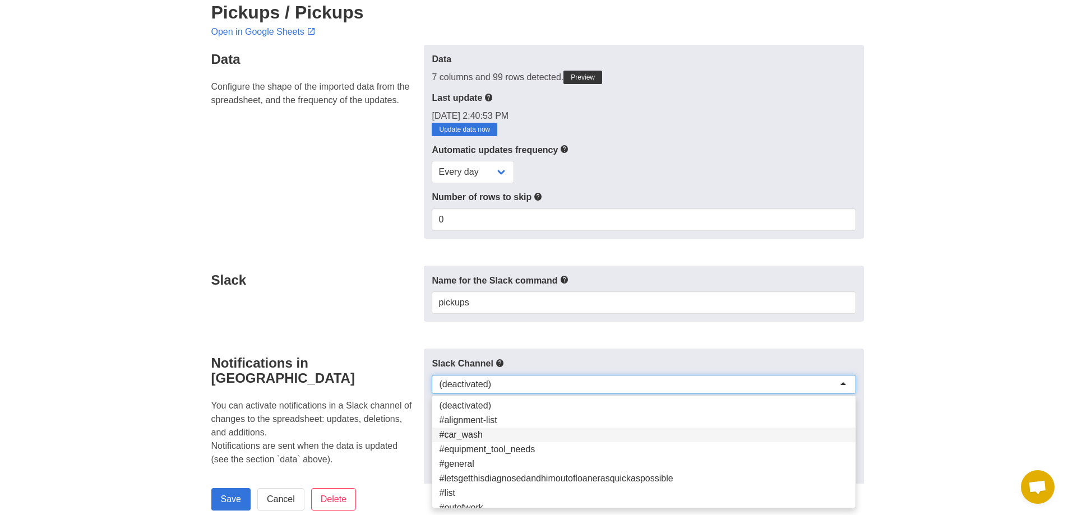
click at [353, 369] on h4 "Notifications in [GEOGRAPHIC_DATA]" at bounding box center [314, 371] width 206 height 30
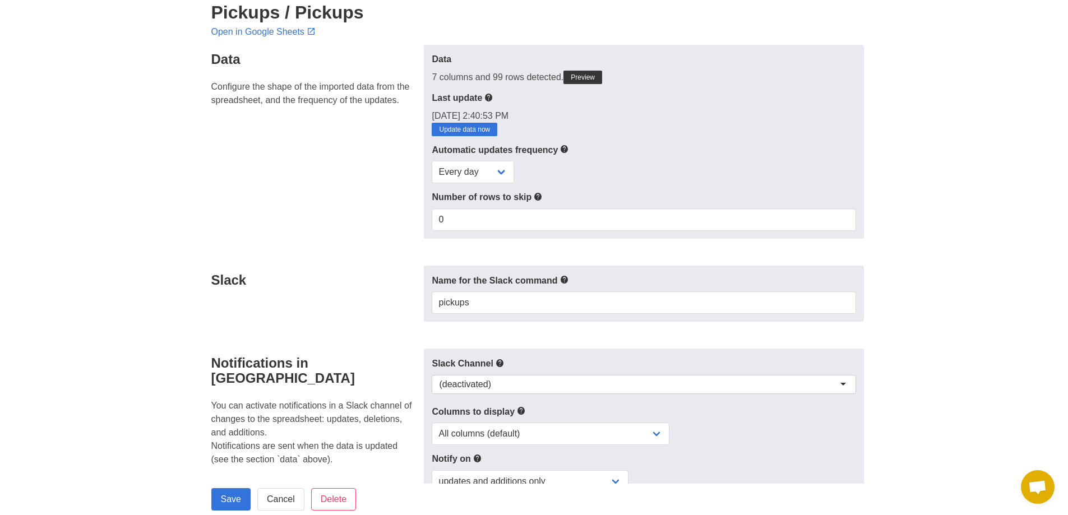
click at [607, 443] on div "Slack Channel (deactivated) (deactivated) (deactivated) #alignment-list #car_wa…" at bounding box center [644, 448] width 440 height 199
click at [606, 433] on select "All columns (default) Only columns with modified values Columns with modified v…" at bounding box center [551, 434] width 238 height 22
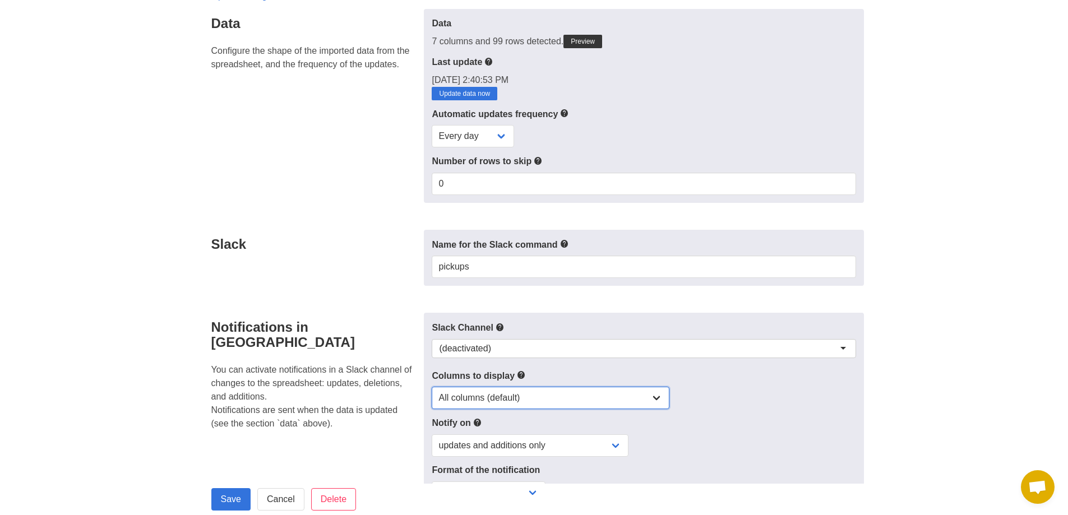
scroll to position [112, 0]
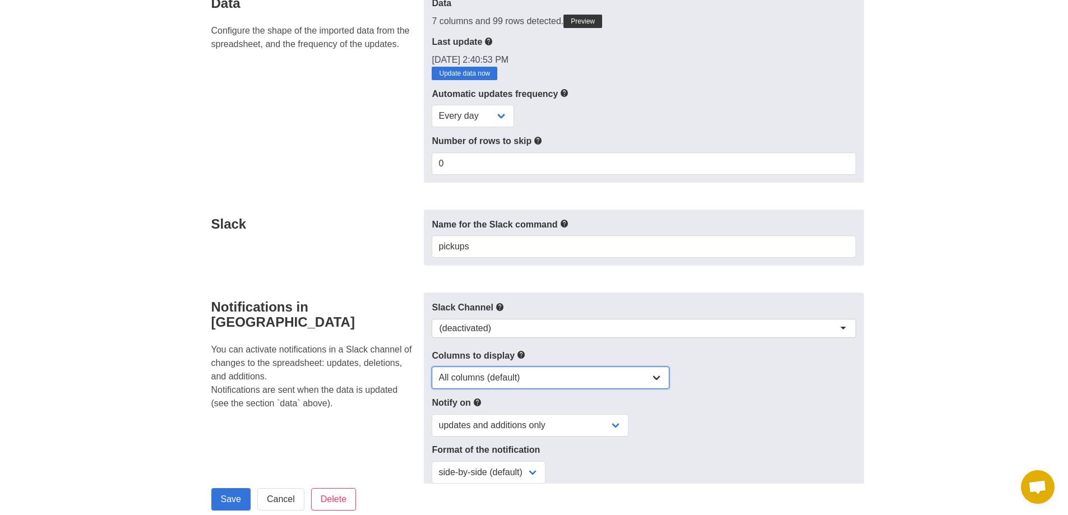
click at [604, 377] on select "All columns (default) Only columns with modified values Columns with modified v…" at bounding box center [551, 378] width 238 height 22
click at [432, 367] on select "All columns (default) Only columns with modified values Columns with modified v…" at bounding box center [551, 378] width 238 height 22
click at [492, 376] on select "All columns (default) Only columns with modified values Columns with modified v…" at bounding box center [551, 378] width 238 height 22
select select "all"
click at [432, 367] on select "All columns (default) Only columns with modified values Columns with modified v…" at bounding box center [551, 378] width 238 height 22
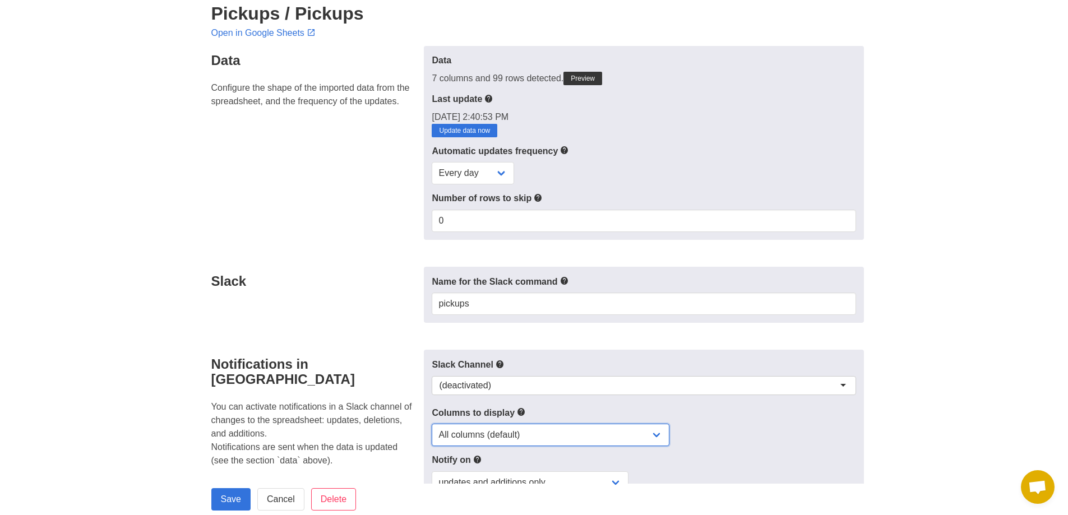
scroll to position [0, 0]
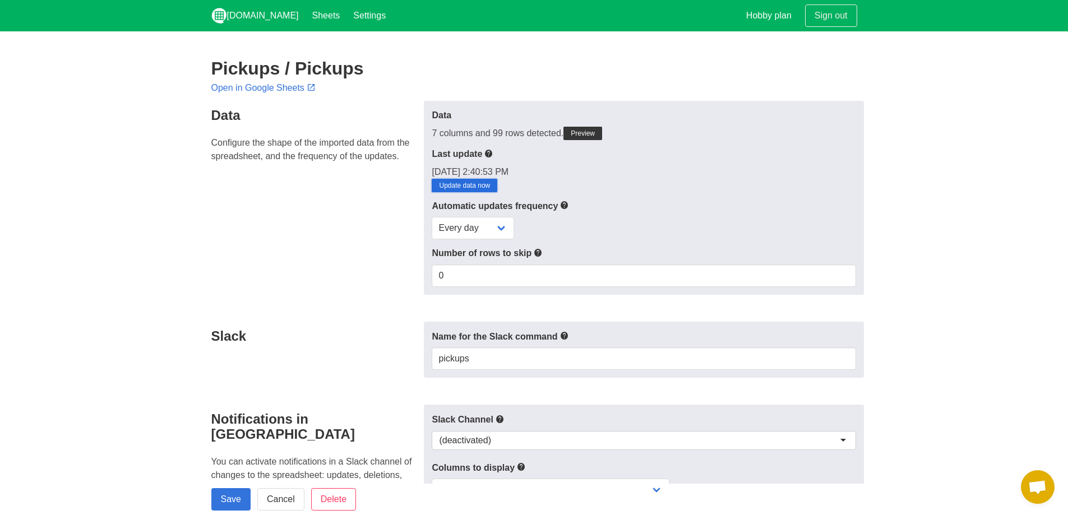
click at [473, 184] on link "Update data now" at bounding box center [465, 185] width 66 height 13
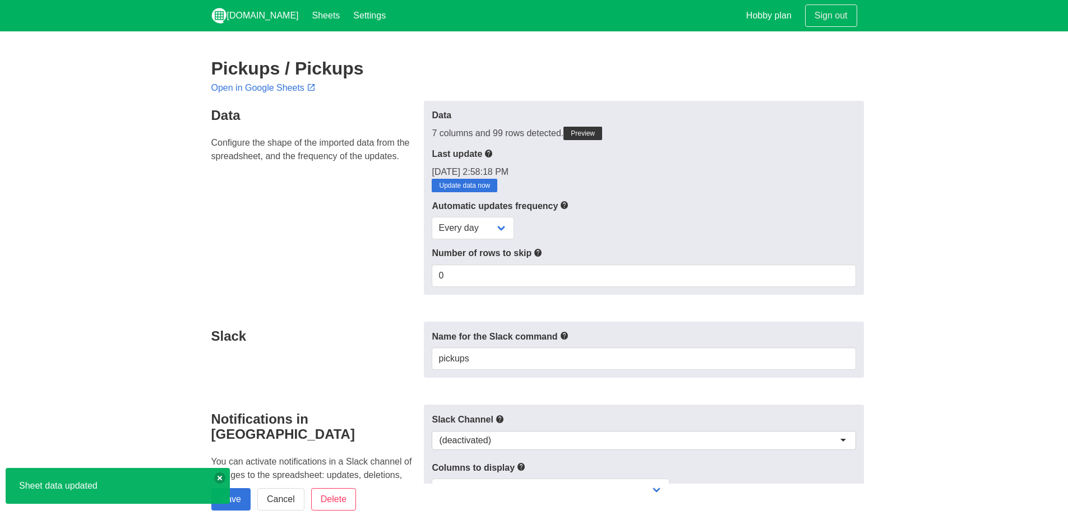
click at [473, 184] on link "Update data now" at bounding box center [465, 185] width 66 height 13
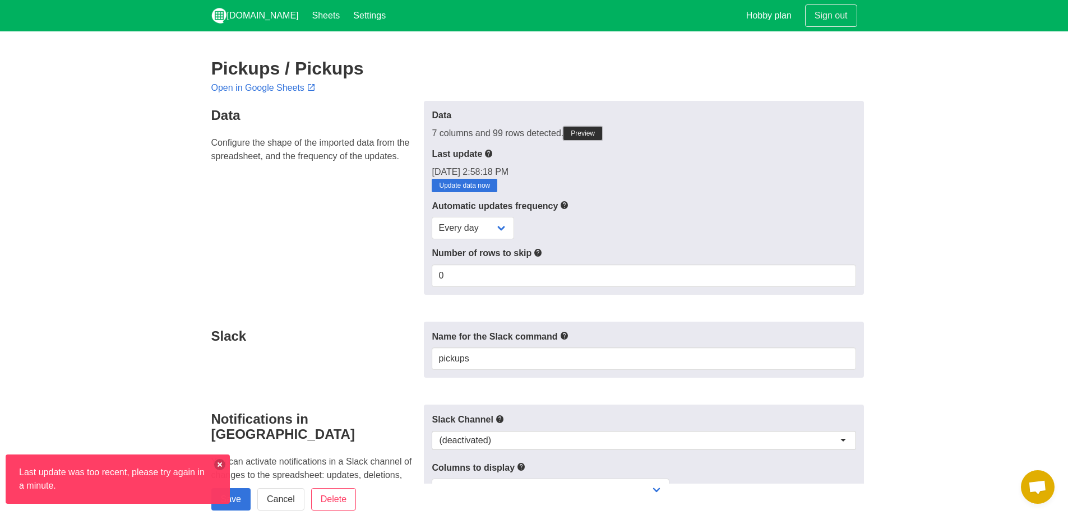
click at [580, 133] on link "Preview" at bounding box center [583, 133] width 39 height 13
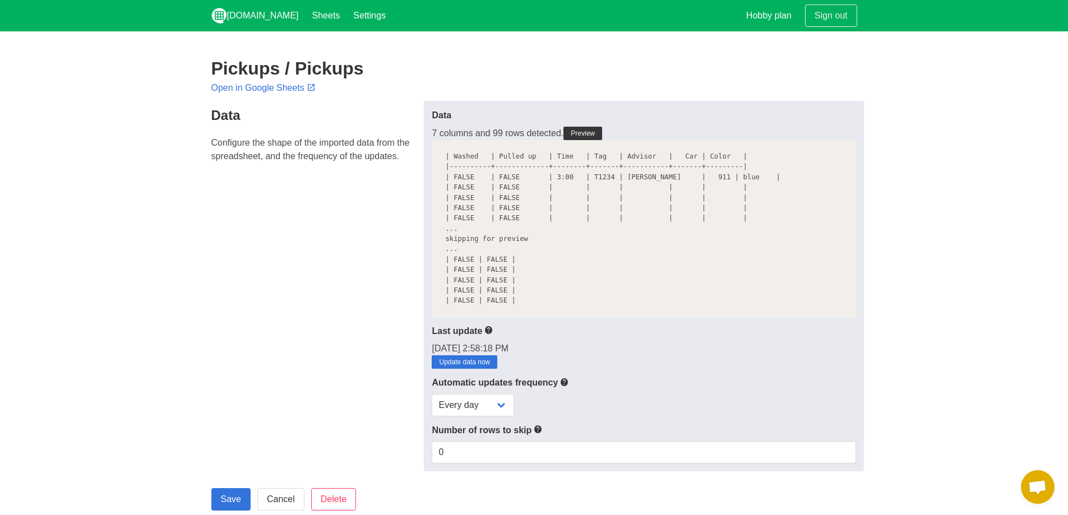
click at [661, 360] on p "8/27/2025, 2:58:18 PM Update data now" at bounding box center [644, 355] width 424 height 27
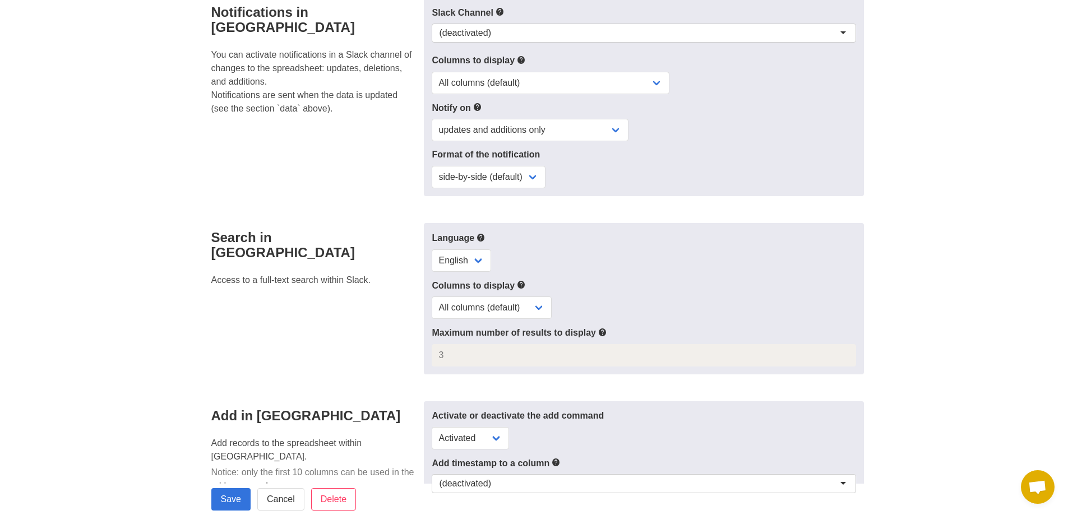
scroll to position [617, 0]
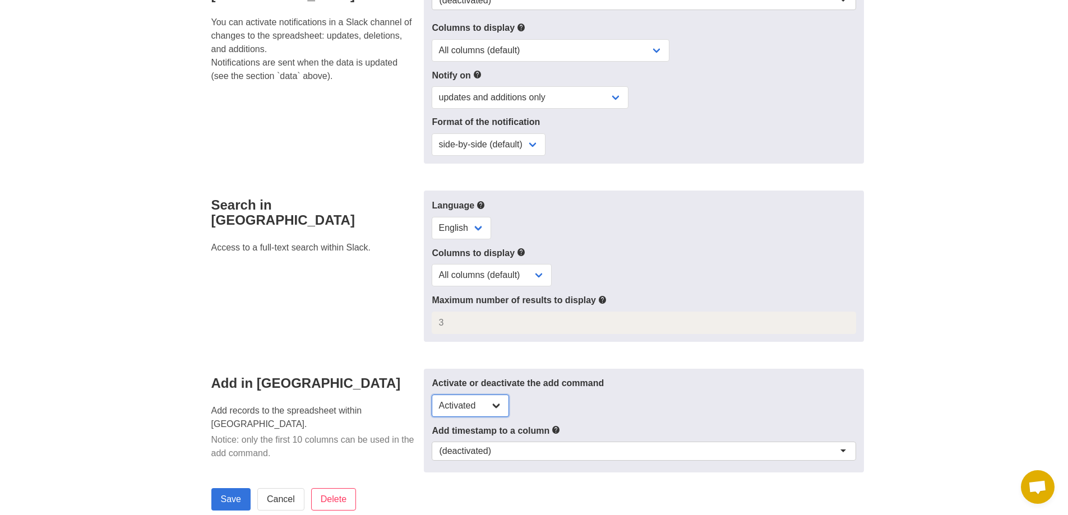
click at [486, 404] on select "Activated Deactivated" at bounding box center [470, 406] width 77 height 22
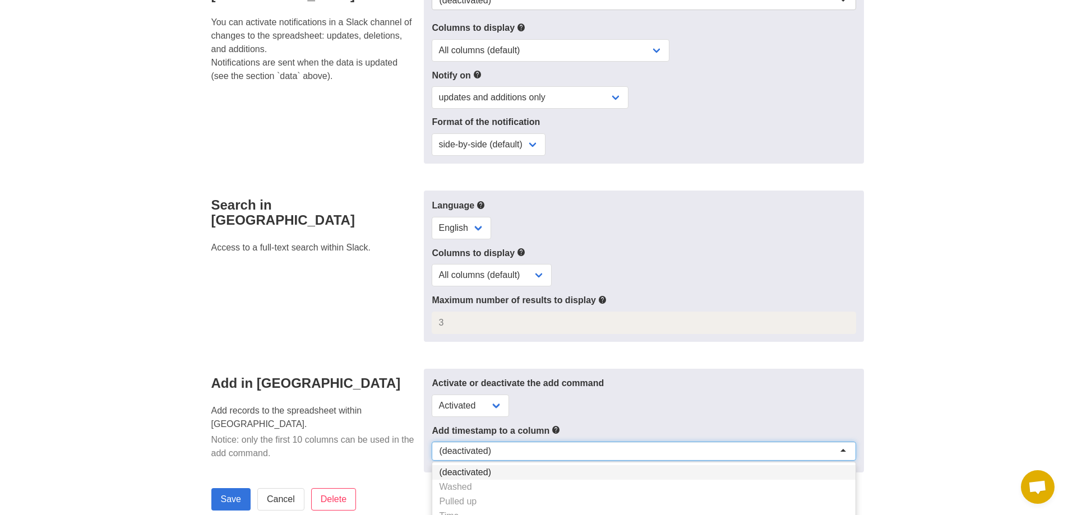
click at [674, 450] on div "(deactivated)" at bounding box center [644, 451] width 424 height 19
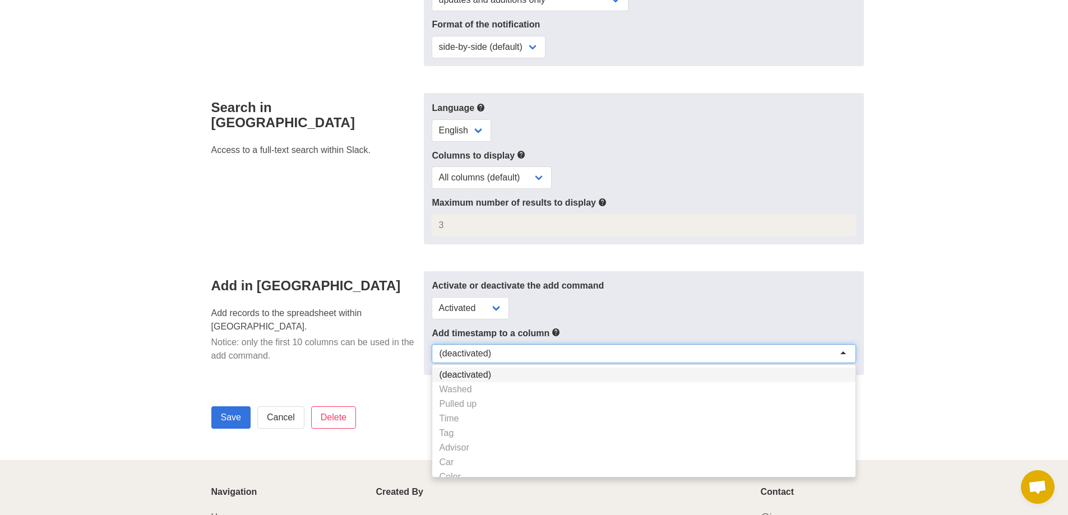
scroll to position [729, 0]
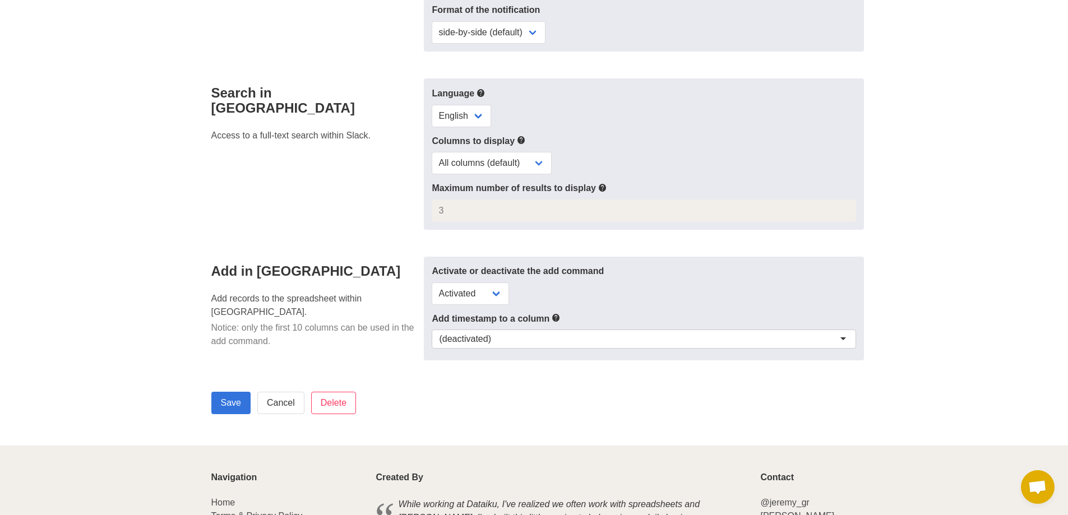
click at [213, 332] on div "Add in Slack Add records to the spreadsheet within Slack. Notice: only the firs…" at bounding box center [315, 309] width 220 height 104
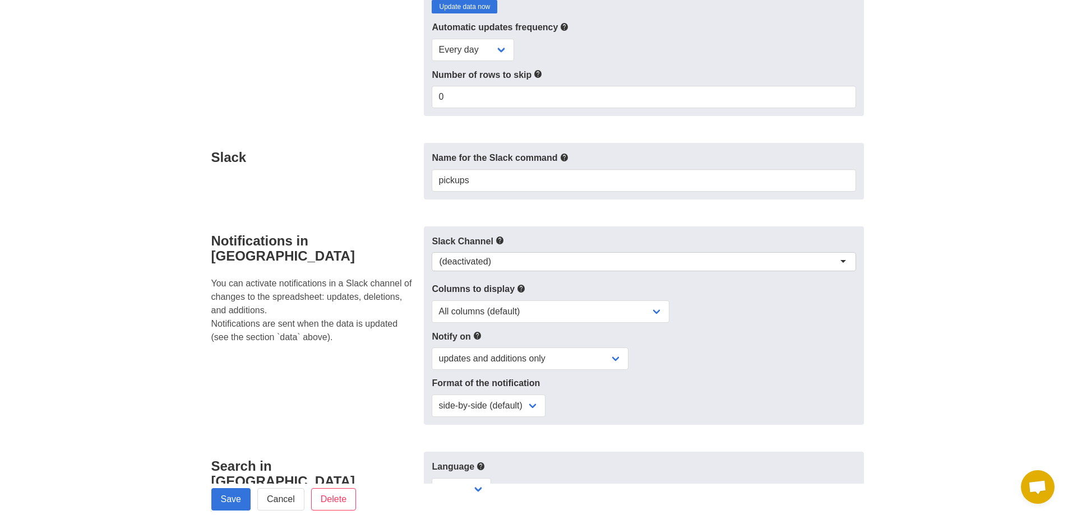
scroll to position [337, 0]
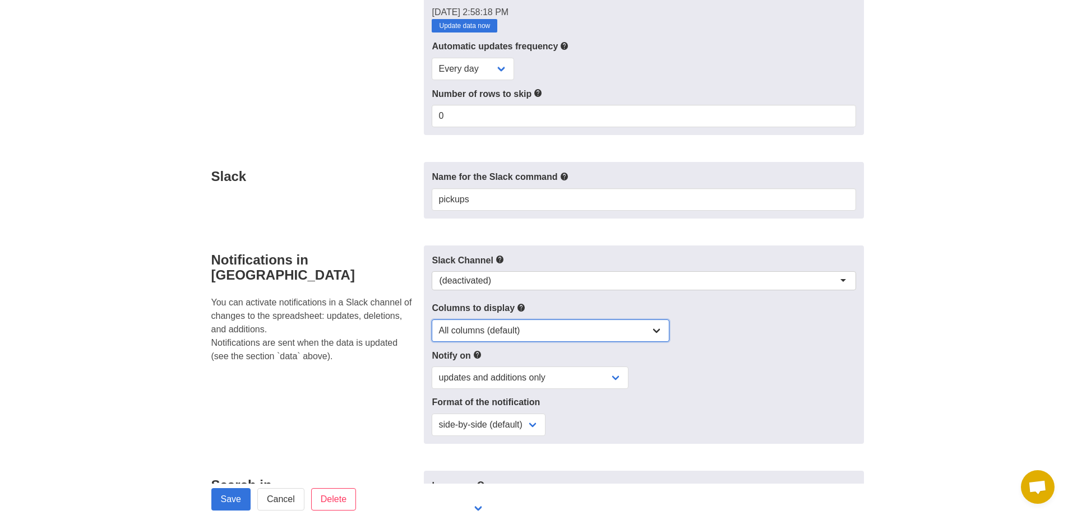
click at [541, 334] on select "All columns (default) Only columns with modified values Columns with modified v…" at bounding box center [551, 331] width 238 height 22
click at [533, 268] on div "Slack Channel (deactivated) (deactivated)" at bounding box center [644, 275] width 424 height 42
click at [532, 282] on div "(deactivated)" at bounding box center [644, 280] width 424 height 19
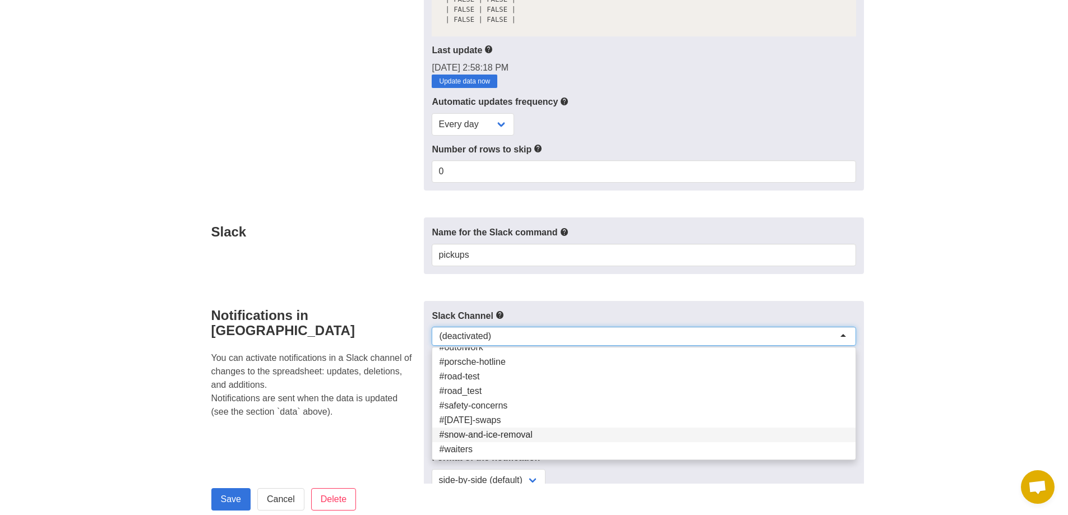
scroll to position [224, 0]
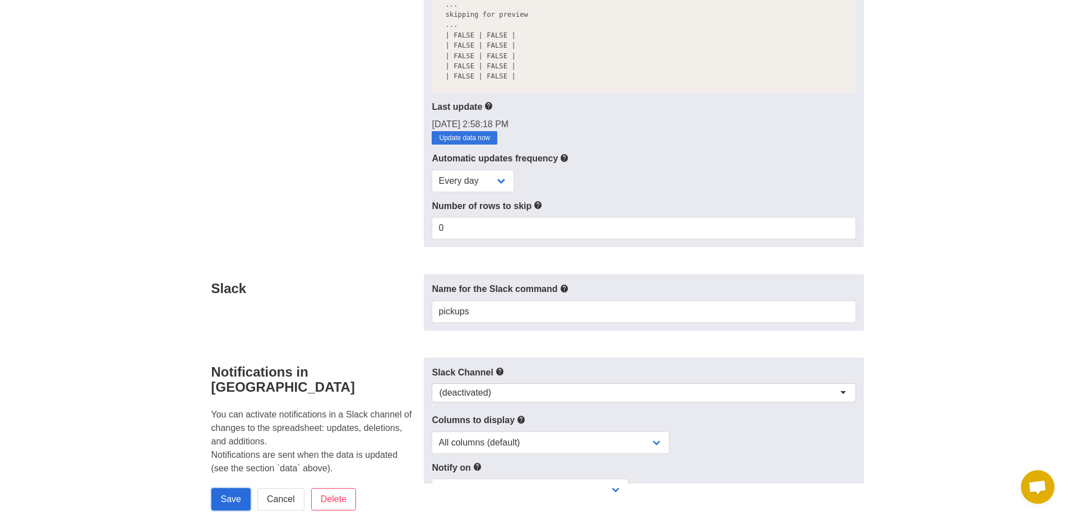
click at [236, 494] on input "Save" at bounding box center [230, 500] width 39 height 22
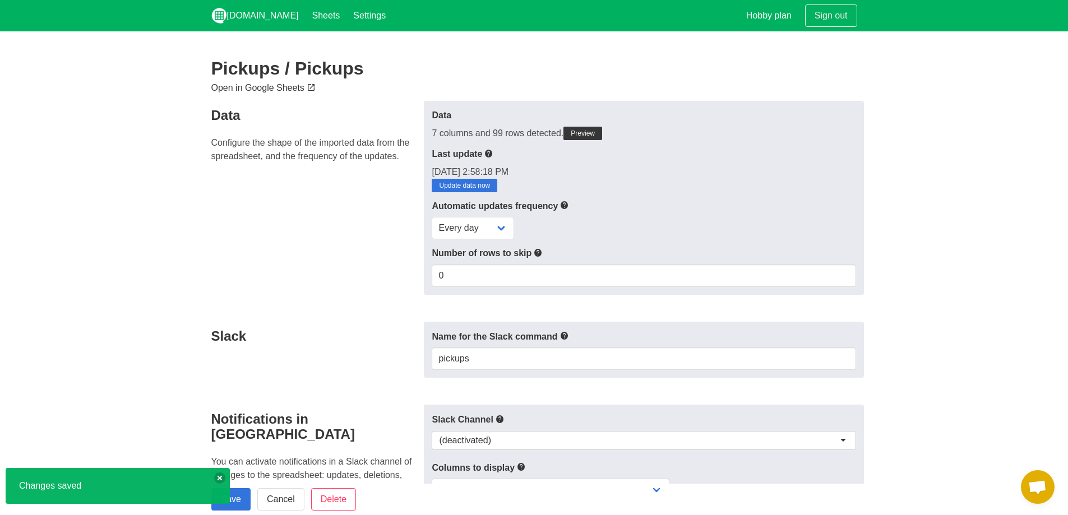
click at [268, 88] on link "Open in Google Sheets" at bounding box center [264, 88] width 107 height 10
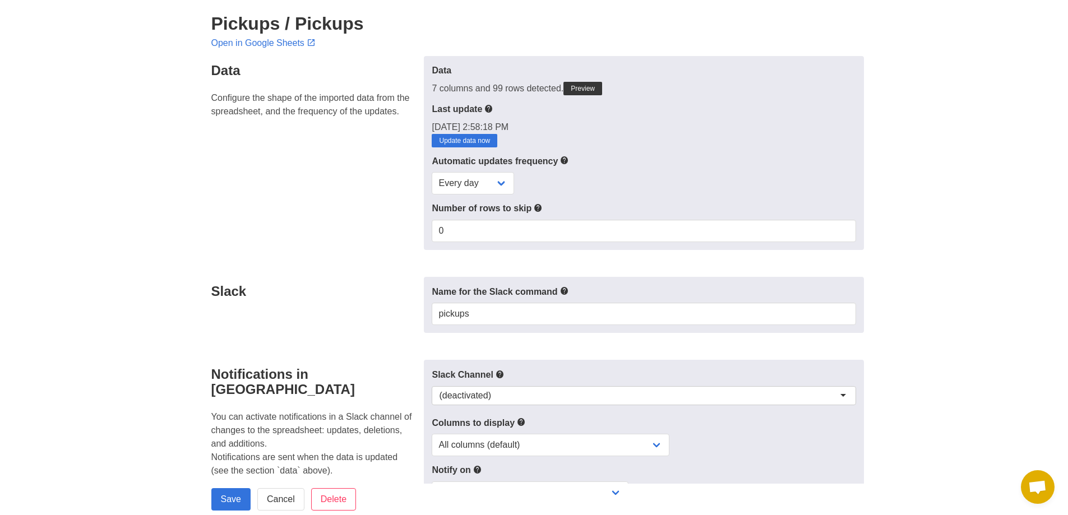
scroll to position [168, 0]
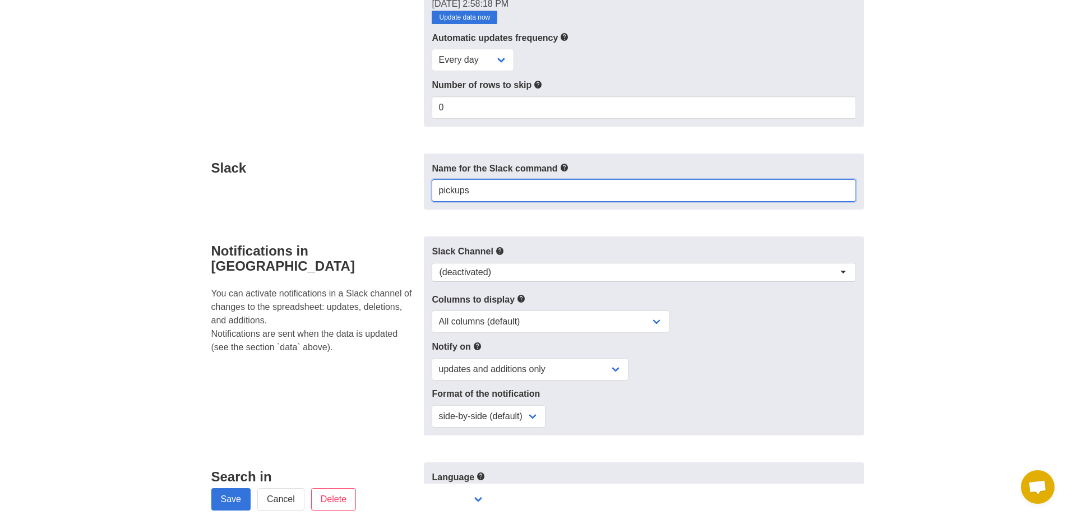
click at [525, 197] on input "pickups" at bounding box center [644, 190] width 424 height 22
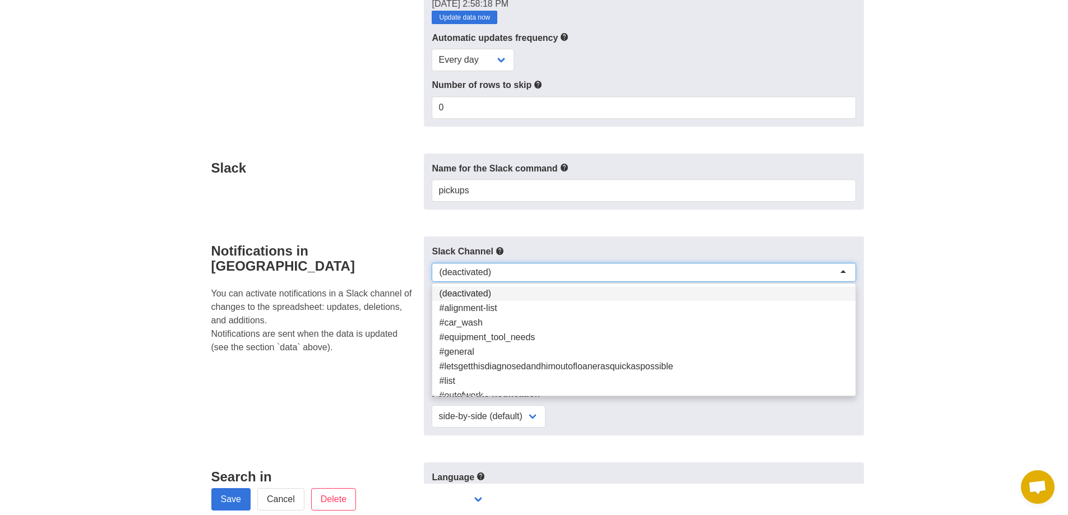
click at [552, 272] on div "(deactivated)" at bounding box center [644, 272] width 424 height 19
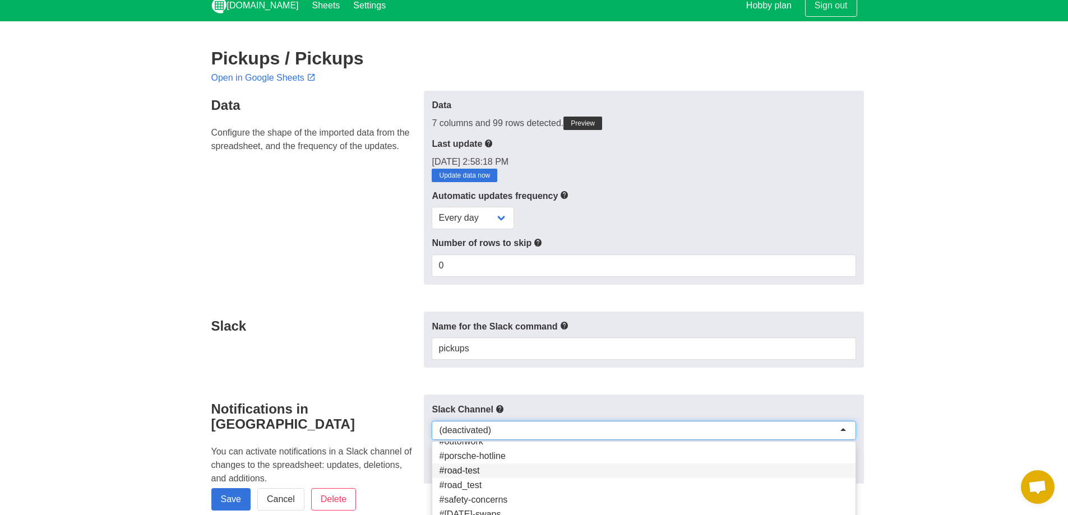
scroll to position [0, 0]
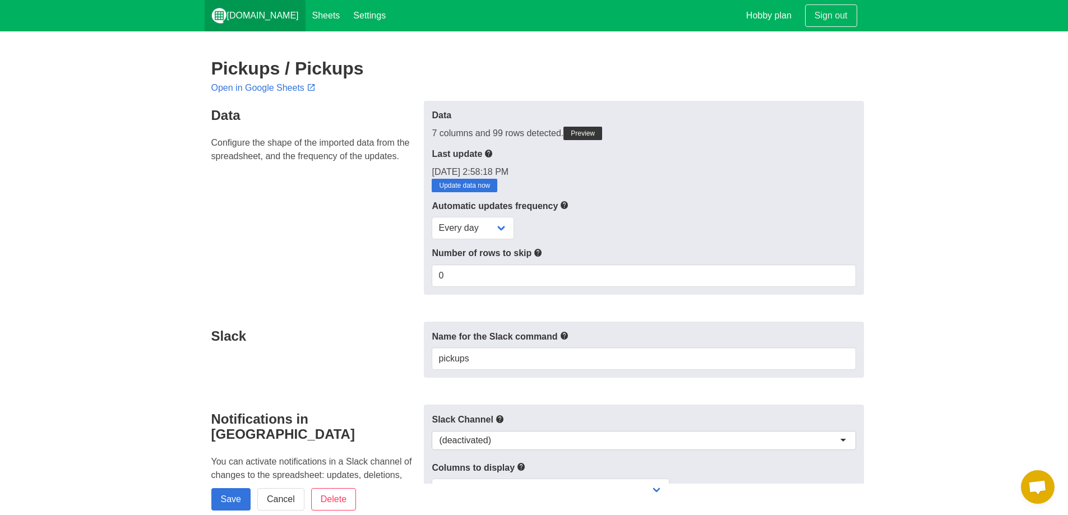
click at [252, 15] on link "[DOMAIN_NAME]" at bounding box center [255, 15] width 101 height 31
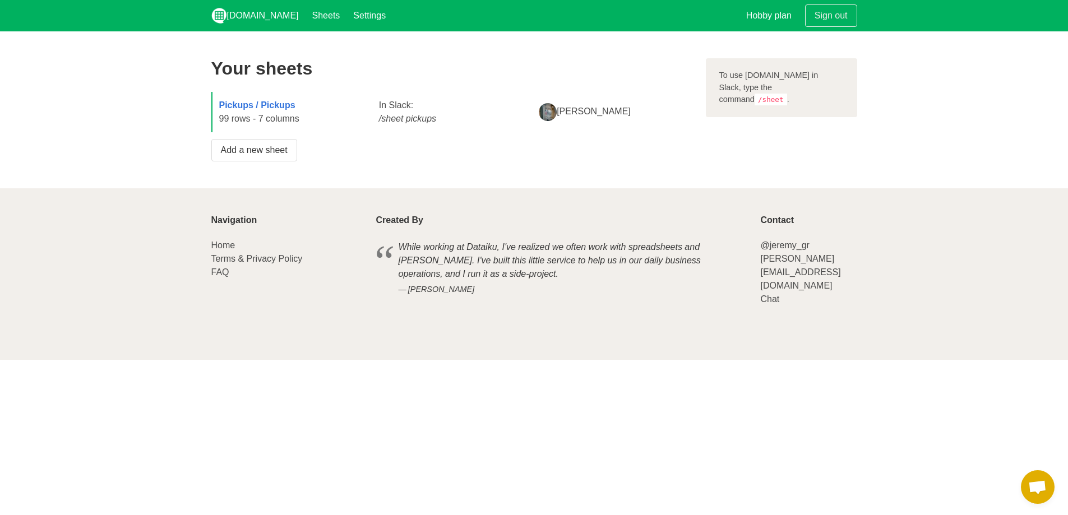
click at [257, 115] on div "Pickups / Pickups 99 rows - 7 columns" at bounding box center [293, 112] width 160 height 40
click at [288, 105] on strong "Pickups / Pickups" at bounding box center [257, 105] width 76 height 10
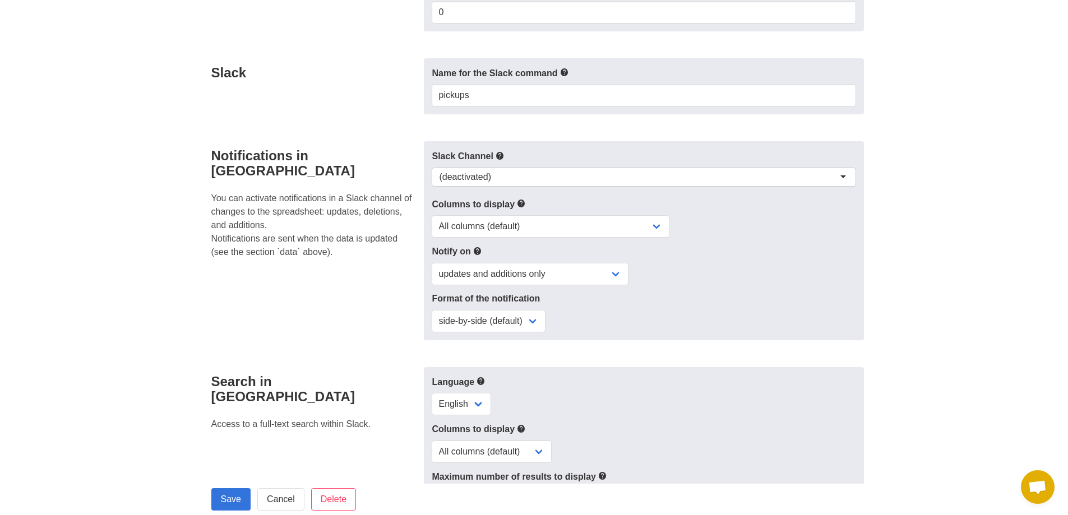
scroll to position [280, 0]
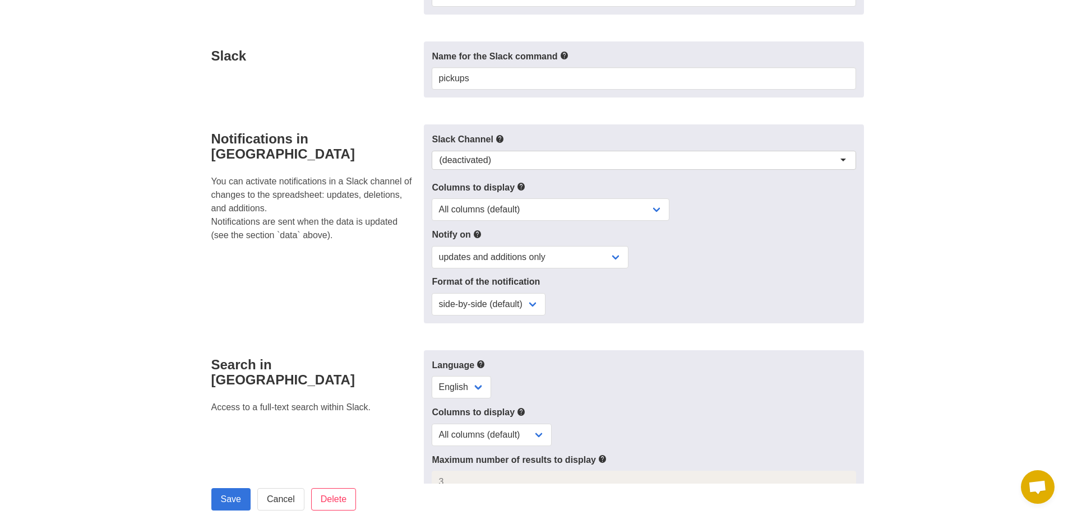
click at [547, 171] on div "(deactivated)" at bounding box center [644, 162] width 424 height 23
click at [546, 166] on div "(deactivated)" at bounding box center [644, 160] width 424 height 19
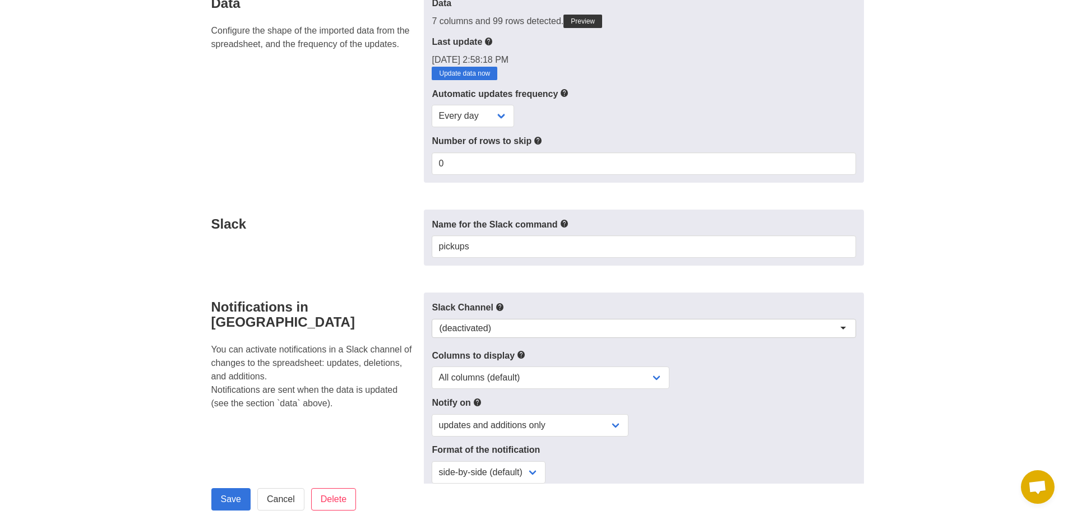
scroll to position [3, 0]
click at [512, 324] on div "(deactivated)" at bounding box center [644, 328] width 424 height 19
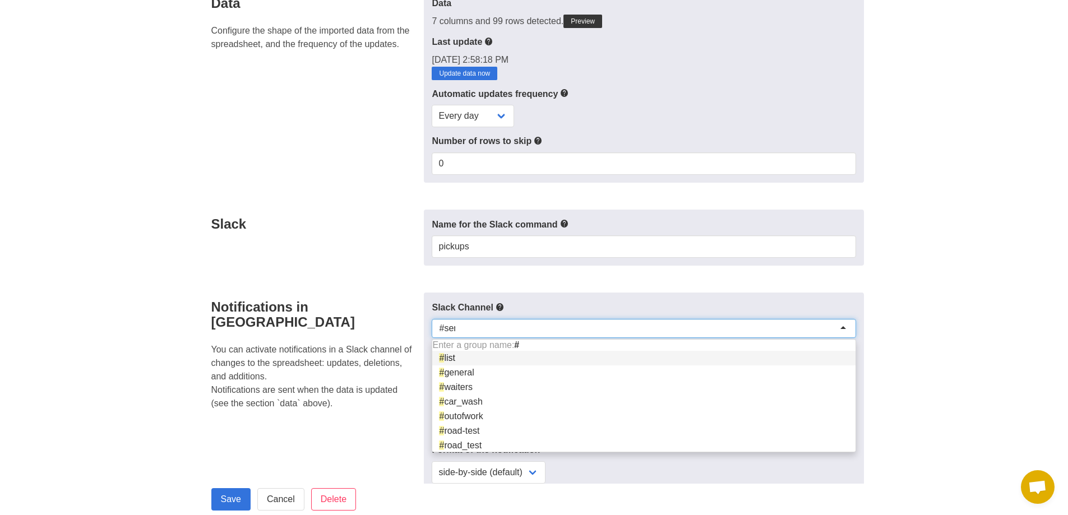
scroll to position [0, 0]
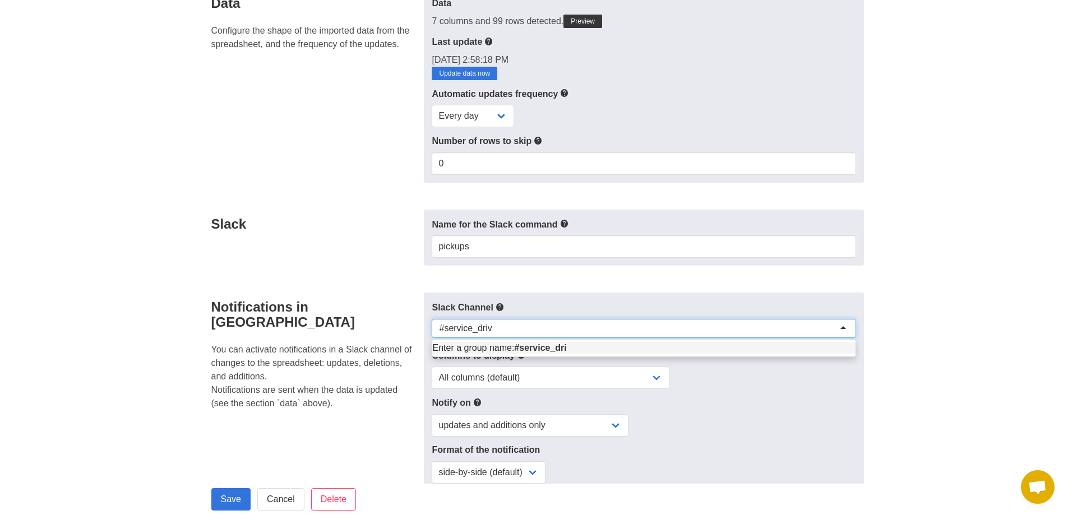
type input "#service_drive"
click at [748, 414] on div "updates, deletions, and additions (default) updates only updates and additions …" at bounding box center [644, 425] width 424 height 22
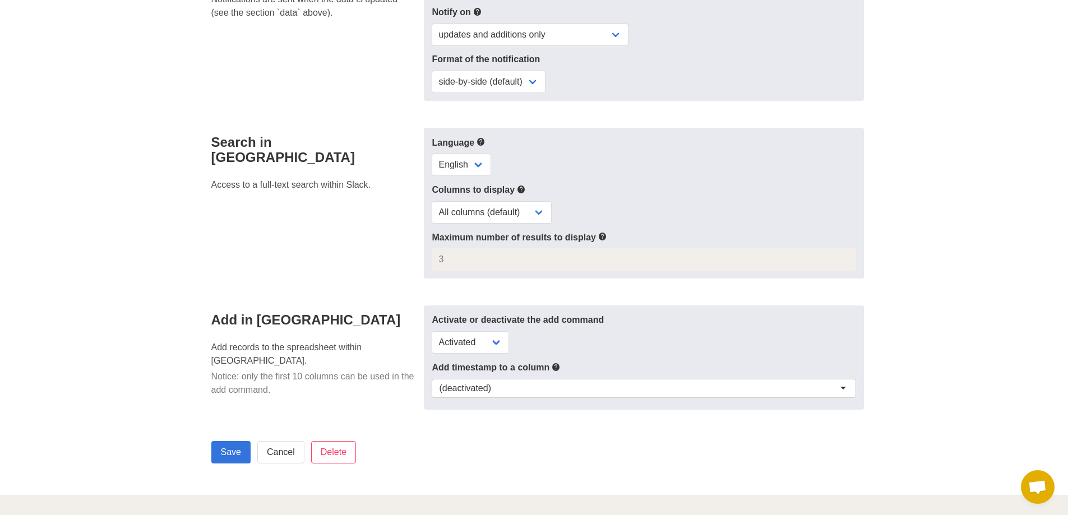
scroll to position [505, 0]
click at [237, 450] on input "Save" at bounding box center [230, 451] width 39 height 22
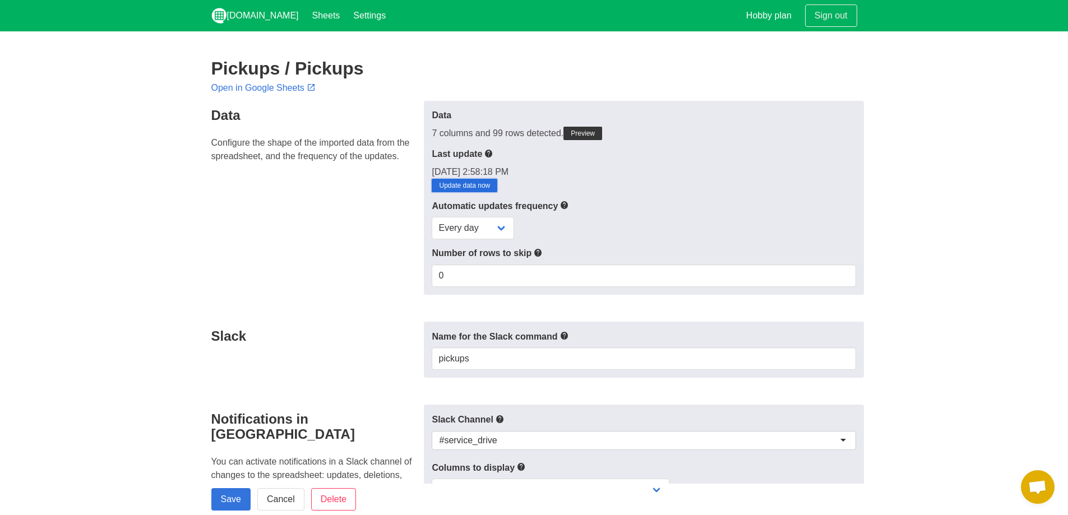
click at [462, 189] on link "Update data now" at bounding box center [465, 185] width 66 height 13
click at [465, 178] on p "8/27/2025, 2:58:18 PM Update data now" at bounding box center [644, 178] width 424 height 27
click at [466, 186] on link "Update data now" at bounding box center [465, 185] width 66 height 13
click at [486, 235] on select "Every day Every hour Every 30 min Every 15 min" at bounding box center [473, 228] width 82 height 22
click at [559, 188] on p "[DATE] 3:03:38 PM Update data now" at bounding box center [644, 178] width 424 height 27
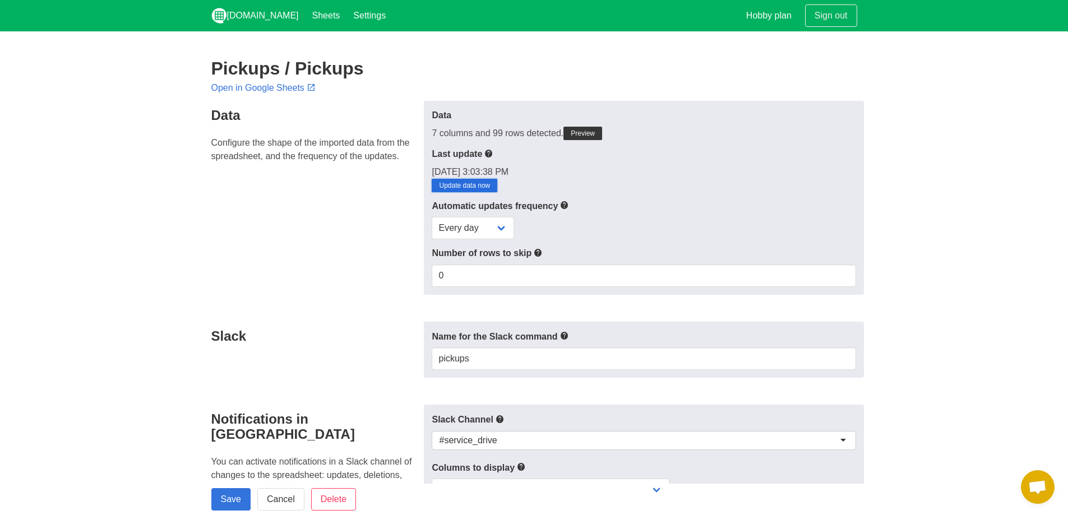
click at [469, 185] on link "Update data now" at bounding box center [465, 185] width 66 height 13
click at [775, 20] on link "Hobby plan" at bounding box center [769, 15] width 59 height 31
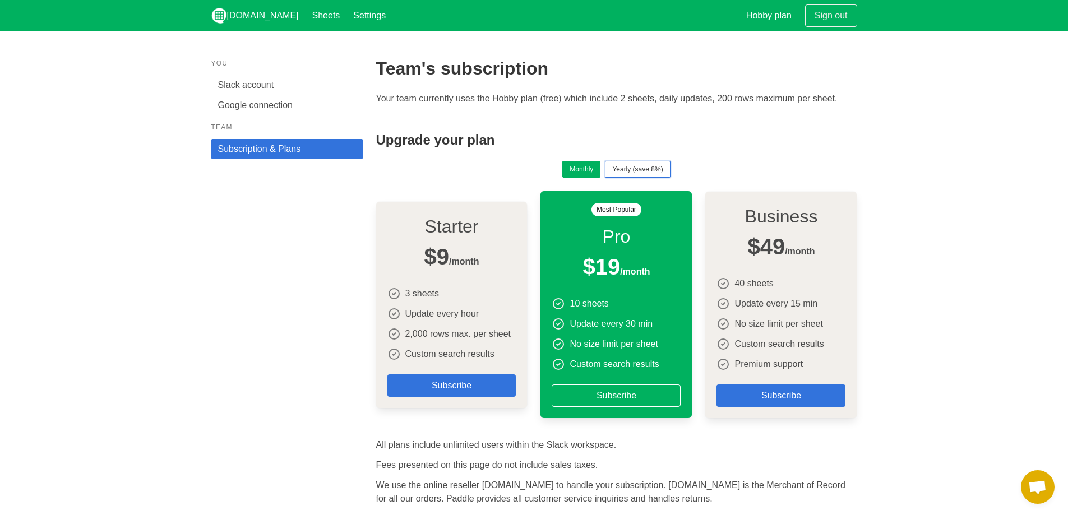
click at [651, 171] on button "Yearly (save 8%)" at bounding box center [637, 169] width 65 height 17
